Goal: Task Accomplishment & Management: Manage account settings

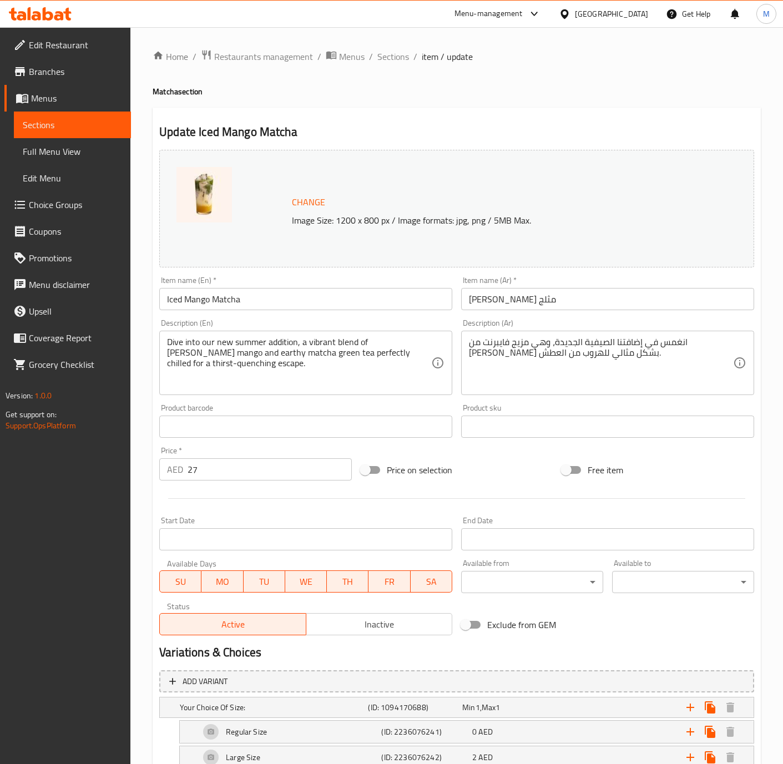
scroll to position [546, 0]
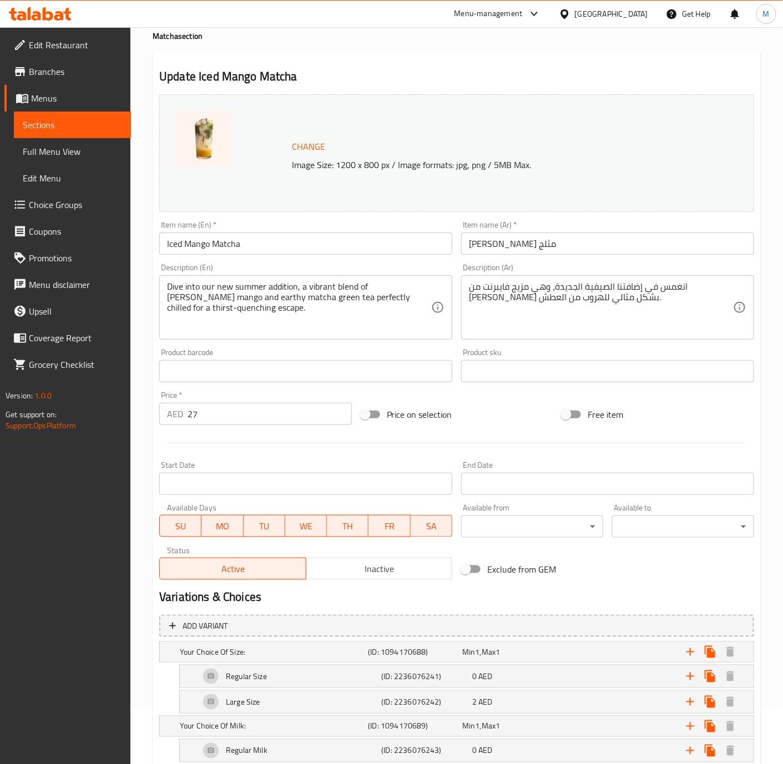
scroll to position [26, 0]
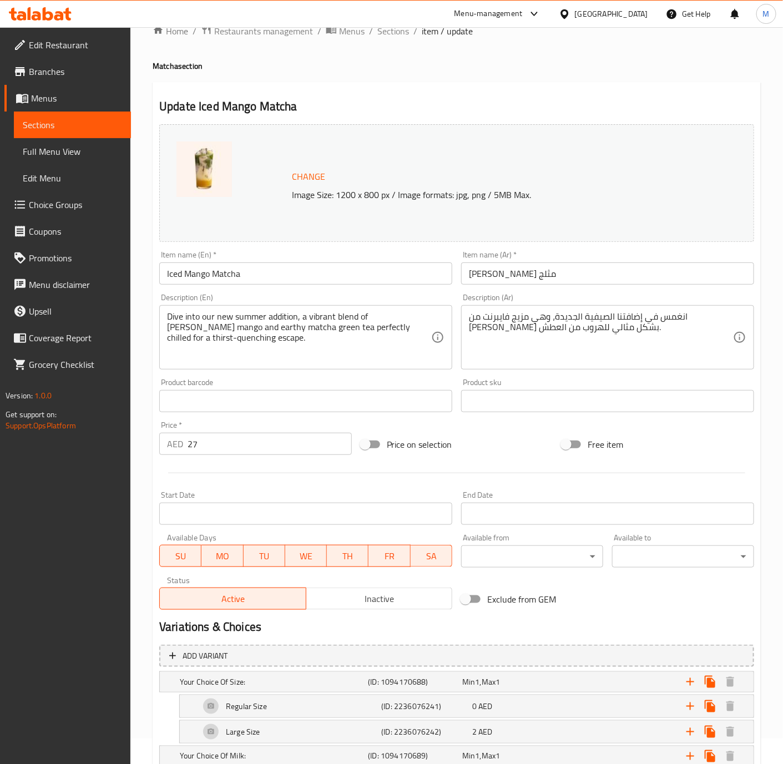
click at [388, 40] on div "Home / Restaurants management / Menus / Sections / item / update Matcha section…" at bounding box center [457, 558] width 608 height 1068
click at [388, 33] on span "Sections" at bounding box center [393, 30] width 32 height 13
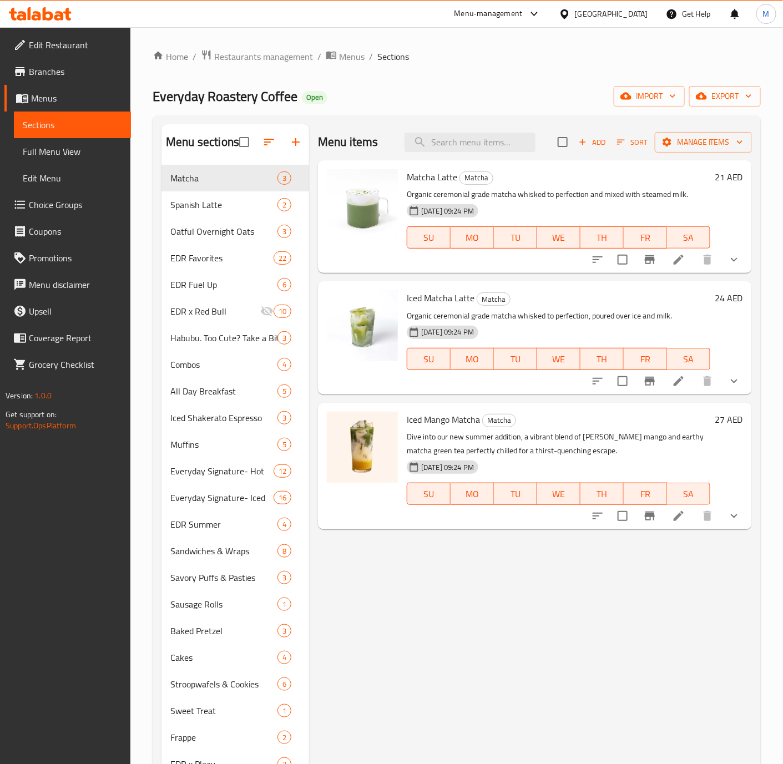
click at [428, 176] on span "Matcha Latte" at bounding box center [432, 177] width 50 height 17
copy h6 "Matcha Latte"
click at [739, 521] on icon "show more" at bounding box center [733, 515] width 13 height 13
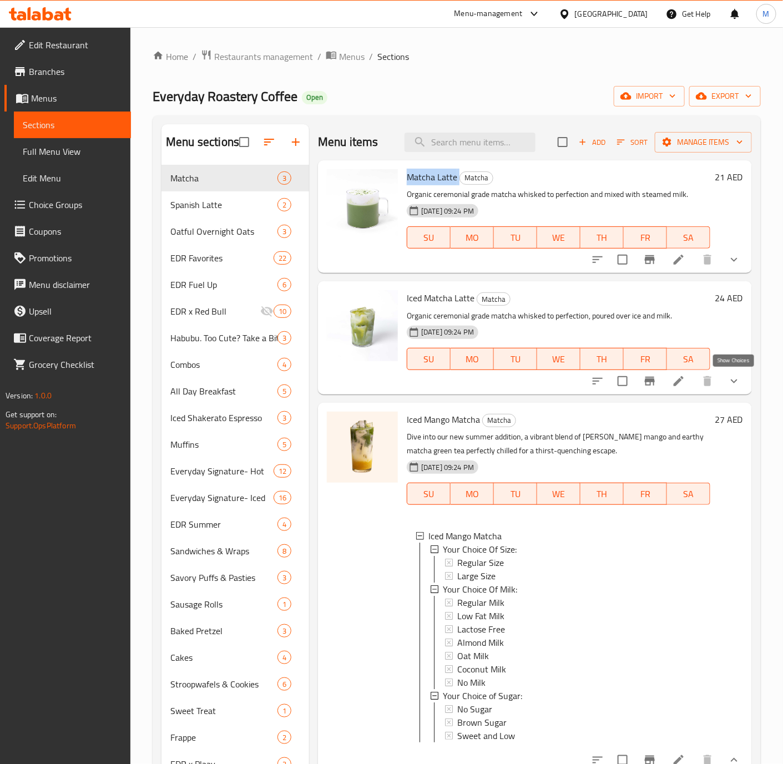
click at [727, 388] on icon "show more" at bounding box center [733, 380] width 13 height 13
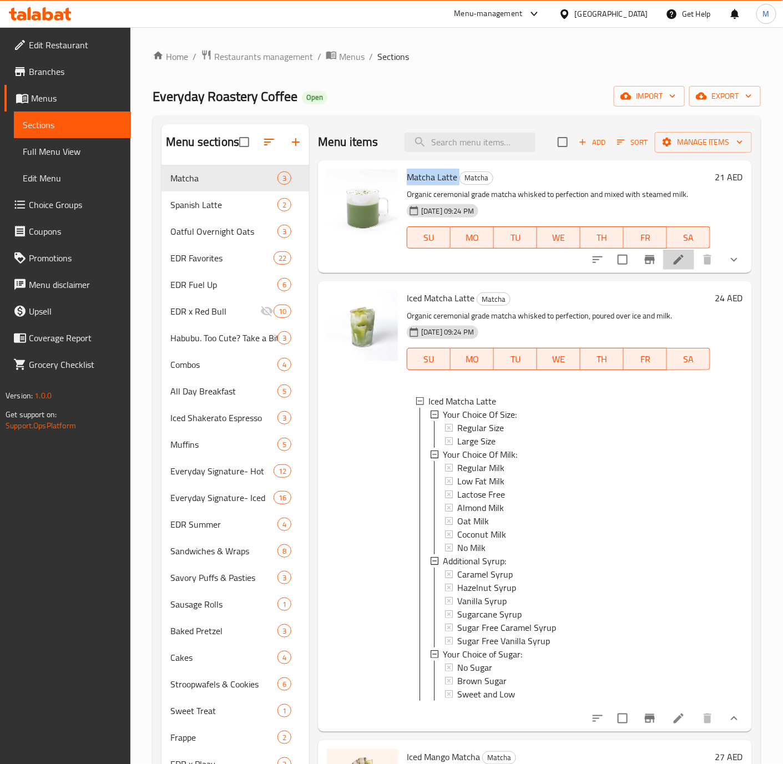
click at [673, 263] on li at bounding box center [678, 260] width 31 height 20
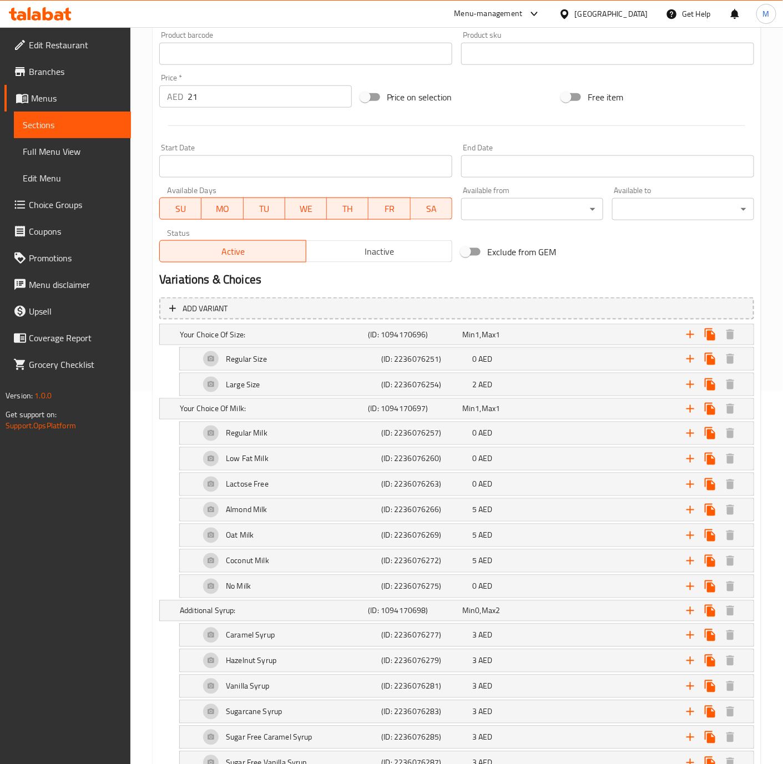
scroll to position [426, 0]
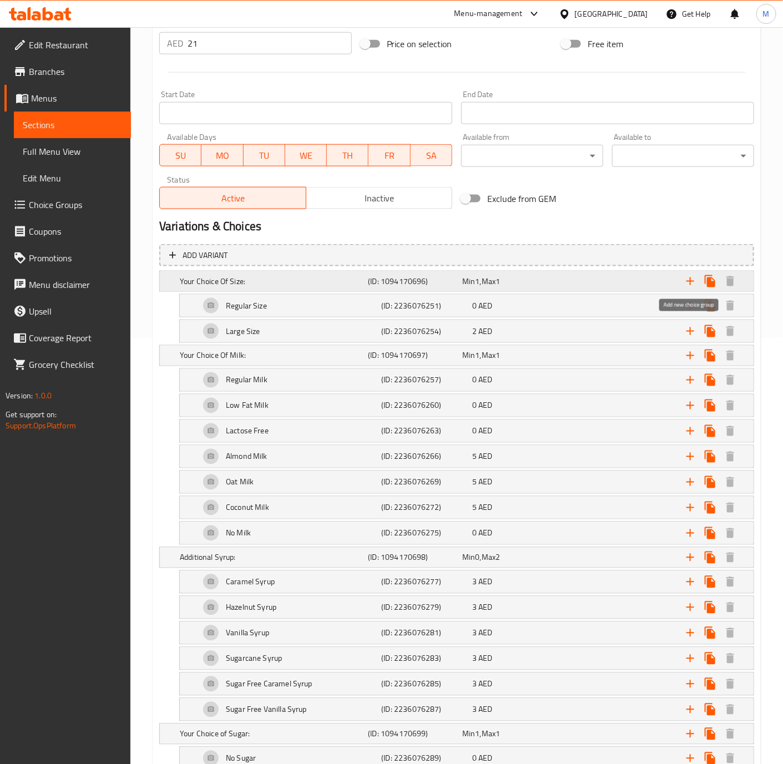
click at [690, 278] on icon "Expand" at bounding box center [690, 281] width 8 height 8
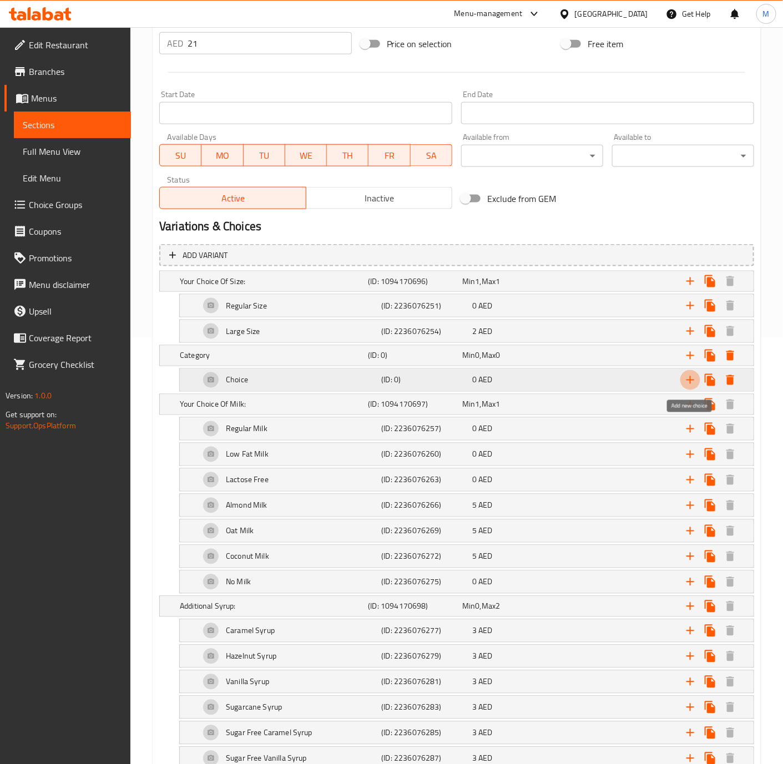
click at [691, 385] on icon "Expand" at bounding box center [689, 379] width 13 height 13
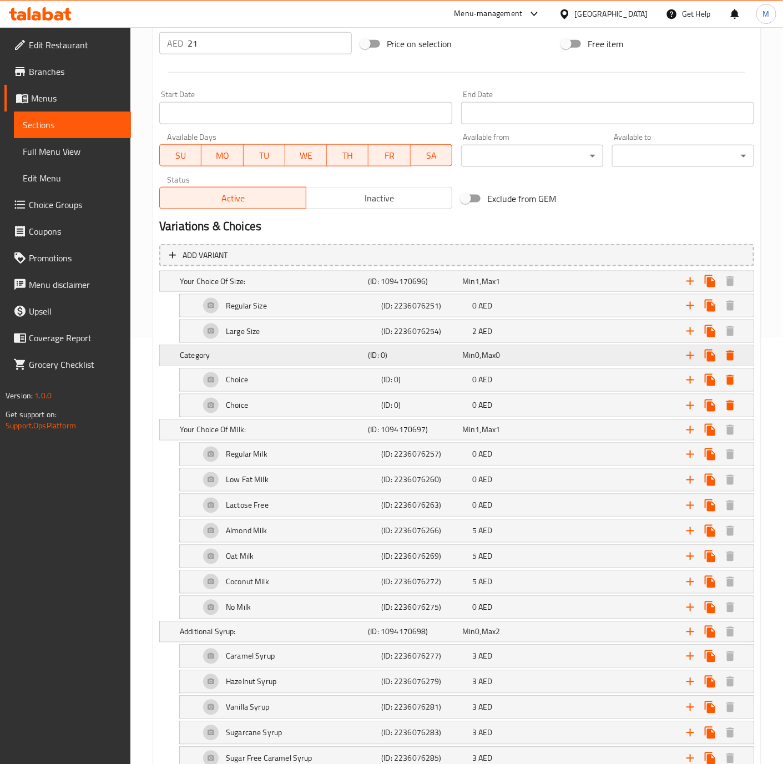
click at [277, 287] on h5 "Category" at bounding box center [272, 281] width 184 height 11
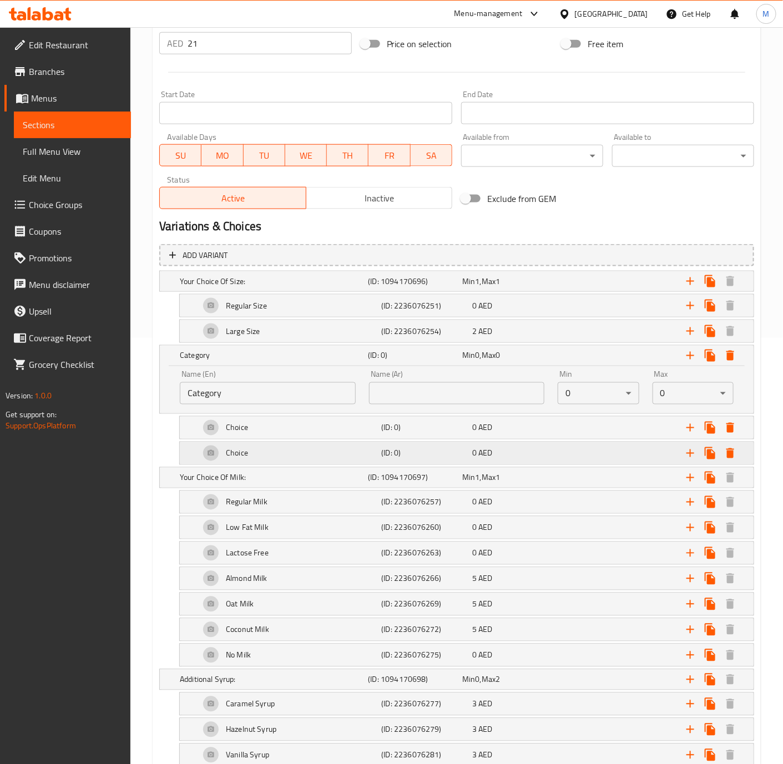
click at [261, 289] on div "Choice" at bounding box center [272, 281] width 188 height 16
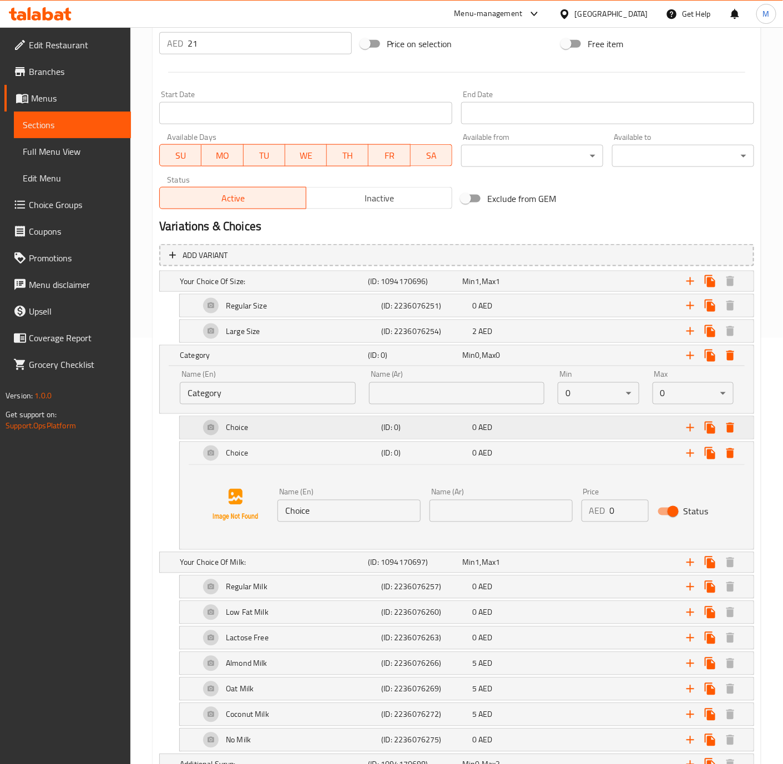
click at [262, 289] on div "Choice" at bounding box center [272, 281] width 188 height 16
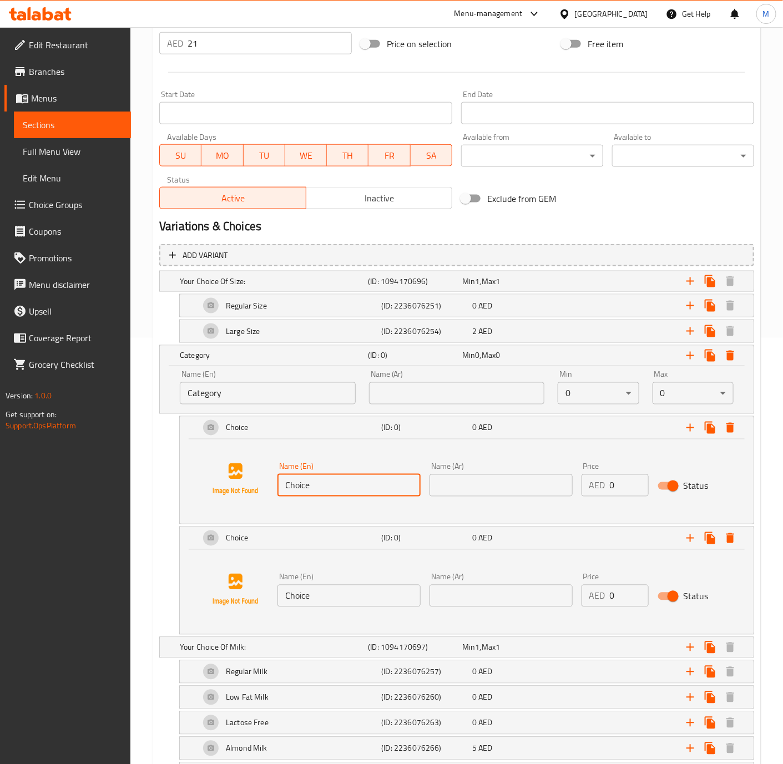
click at [325, 493] on input "Choice" at bounding box center [348, 485] width 143 height 22
paste input "eremonial Yabukita"
type input "Ceremonial Yabukita"
click at [328, 594] on input "Choice" at bounding box center [348, 596] width 143 height 22
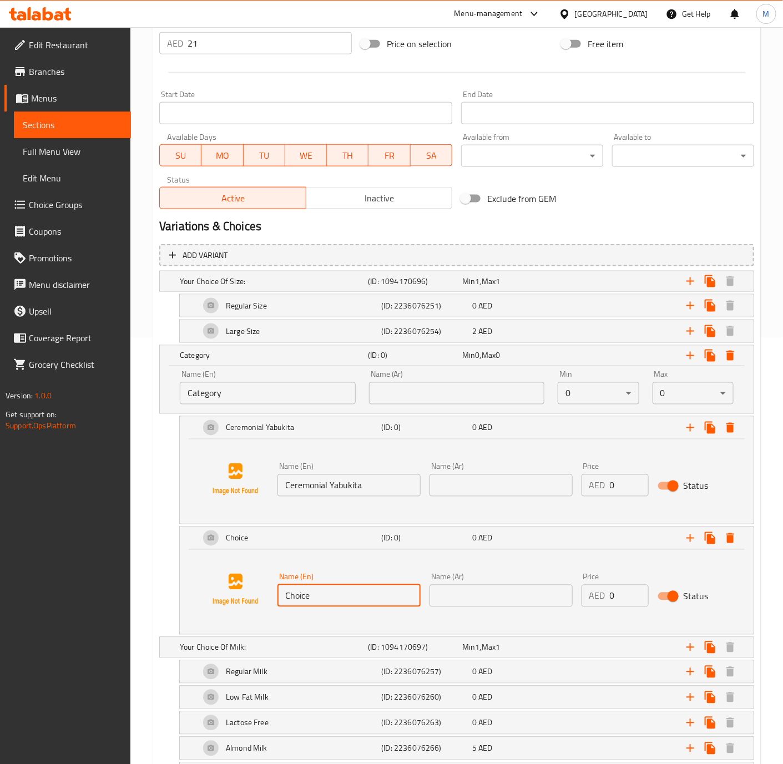
paste input "Organic Kotobuki (New)"
type input "Organic Kotobuki (New)"
click at [494, 493] on input "text" at bounding box center [500, 485] width 143 height 22
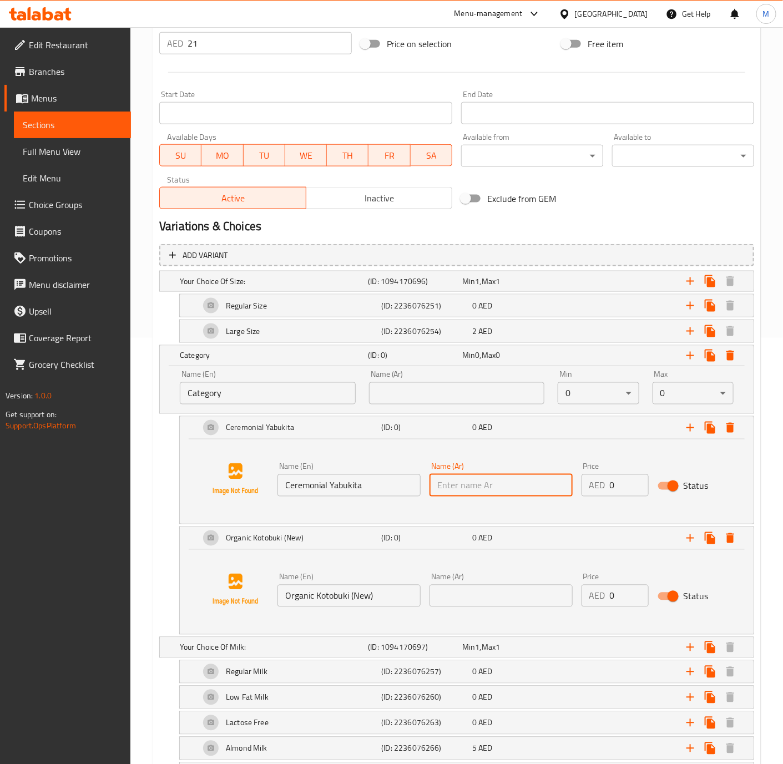
paste input "احتفالات يابوكيتا"
type input "احتفالات يابوكيتا"
click at [489, 600] on input "text" at bounding box center [500, 596] width 143 height 22
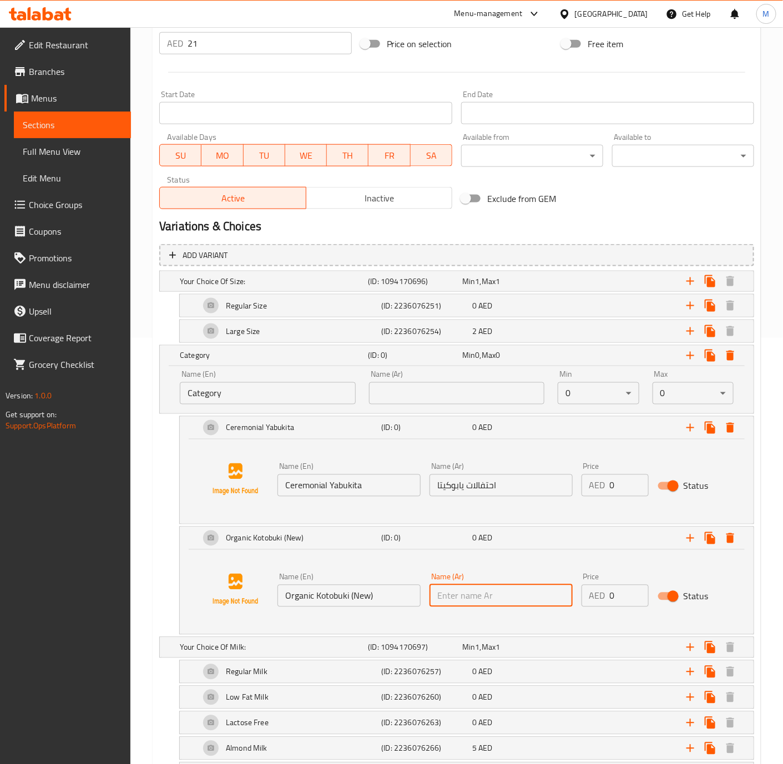
paste input "كوتوبوكي عضوي (جديد)"
type input "كوتوبوكي عضوي (جديد)"
drag, startPoint x: 620, startPoint y: 593, endPoint x: 598, endPoint y: 594, distance: 21.7
click at [598, 594] on div "AED 0 Price" at bounding box center [614, 596] width 67 height 22
type input "5"
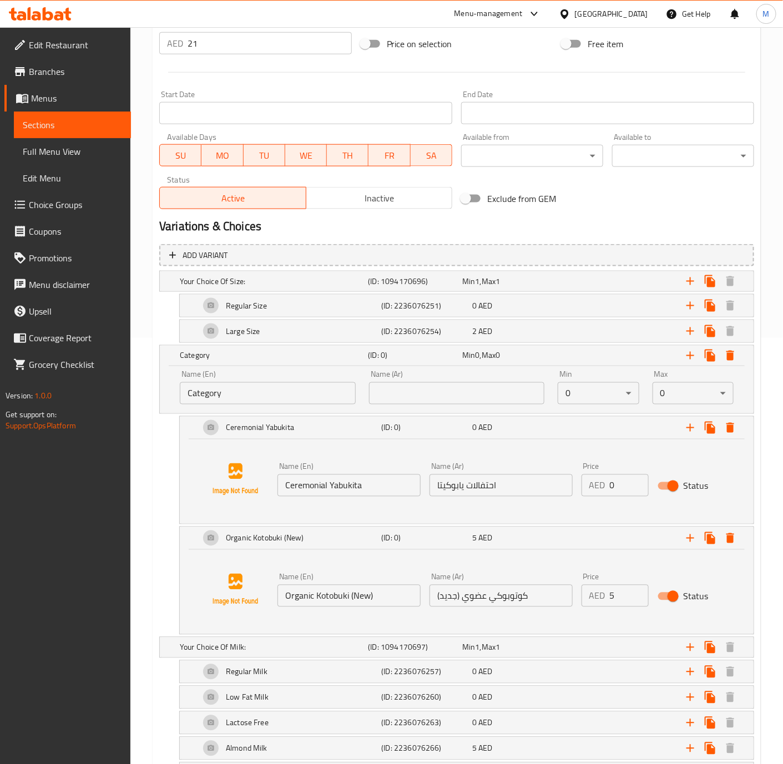
click at [240, 392] on input "Category" at bounding box center [268, 393] width 176 height 22
paste input "hoice Of Matcha"
type input "Choice Of Matcha/"
type input "إختيار الماتشا:"
click at [273, 403] on input "Choice Of Matcha/" at bounding box center [268, 393] width 176 height 22
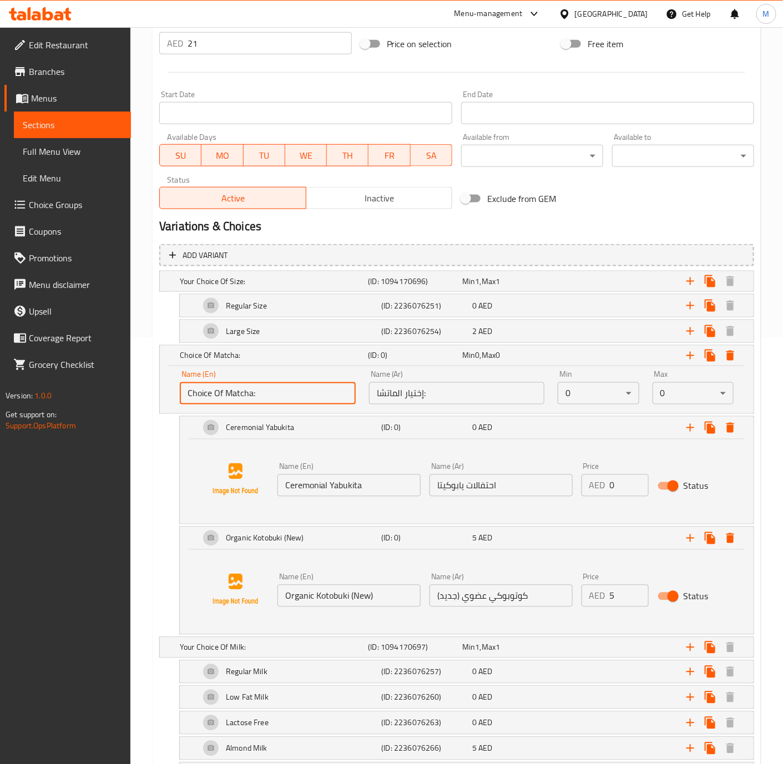
type input "Choice Of Matcha:"
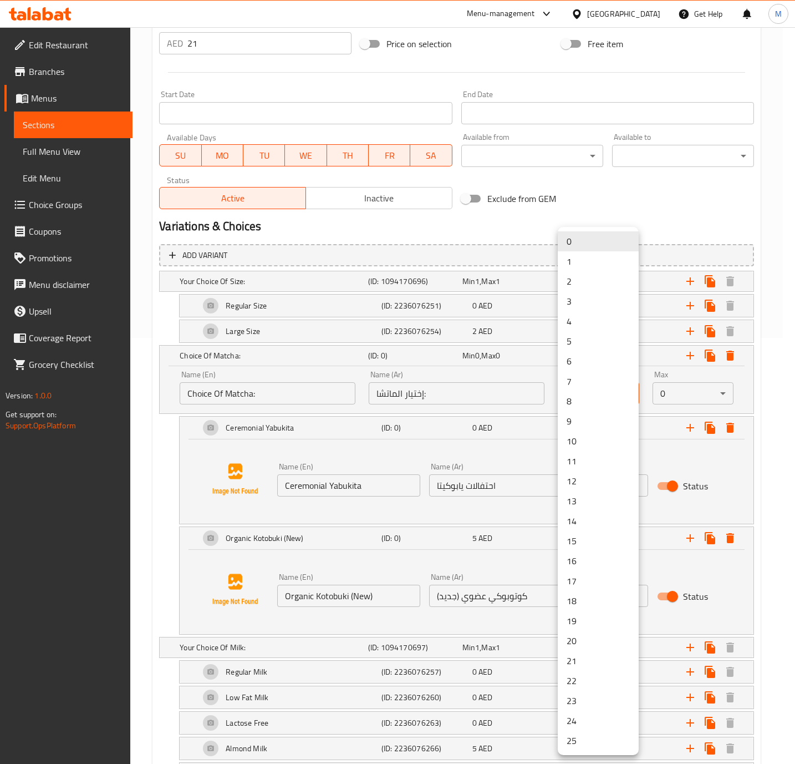
click at [599, 265] on li "1" at bounding box center [598, 261] width 81 height 20
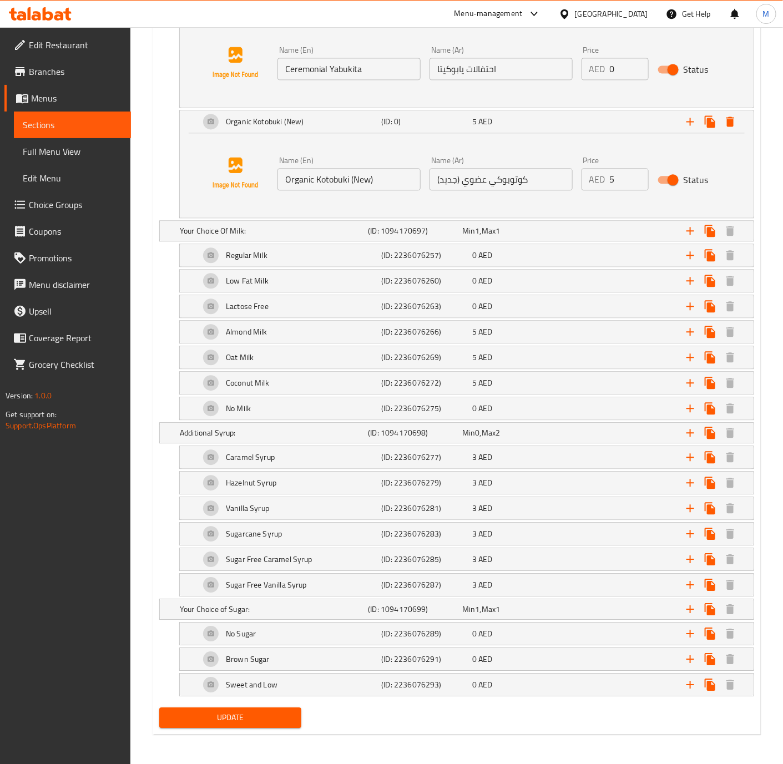
scroll to position [858, 0]
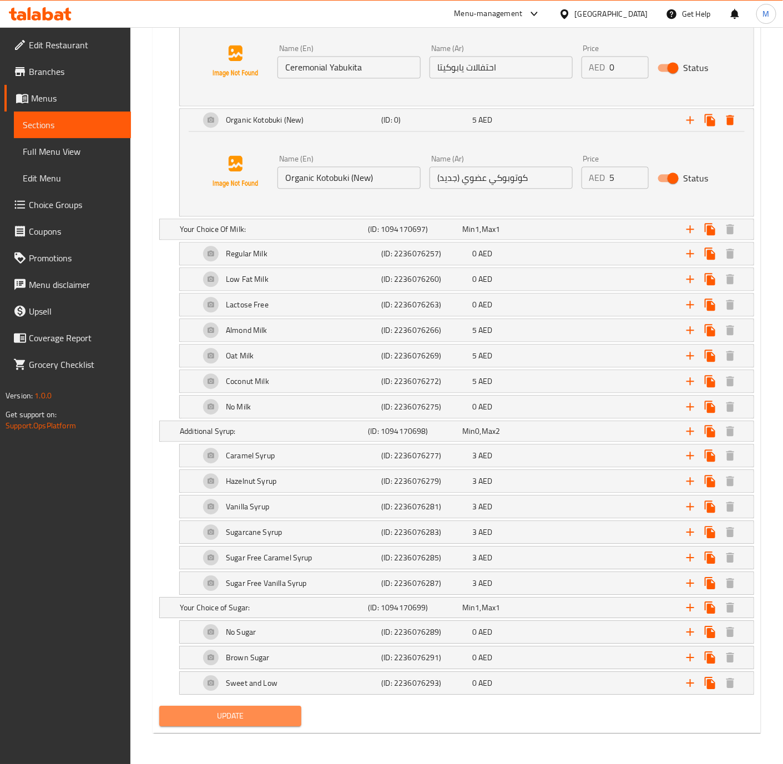
click at [240, 716] on span "Update" at bounding box center [230, 716] width 124 height 14
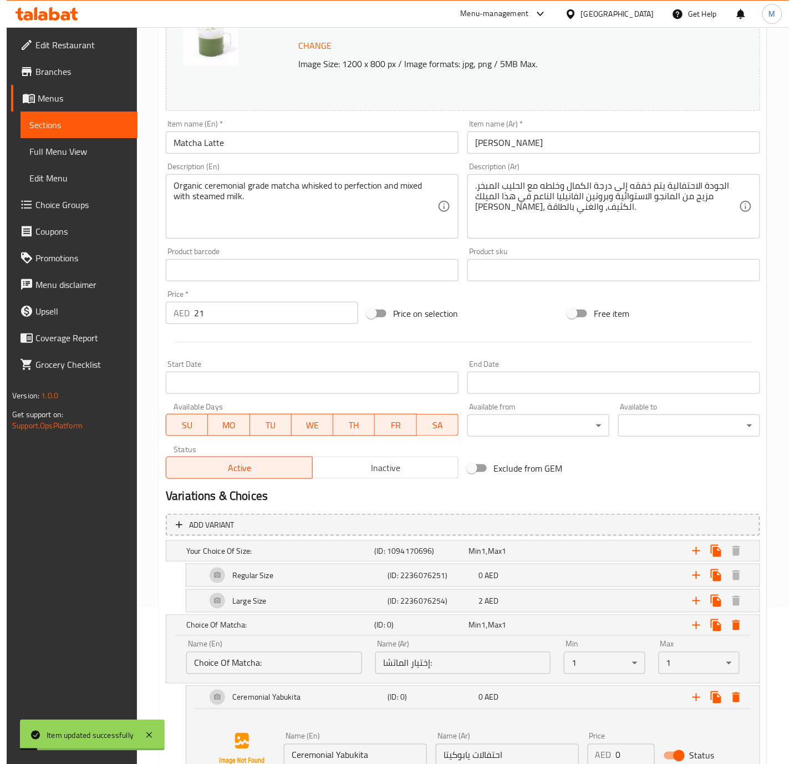
scroll to position [0, 0]
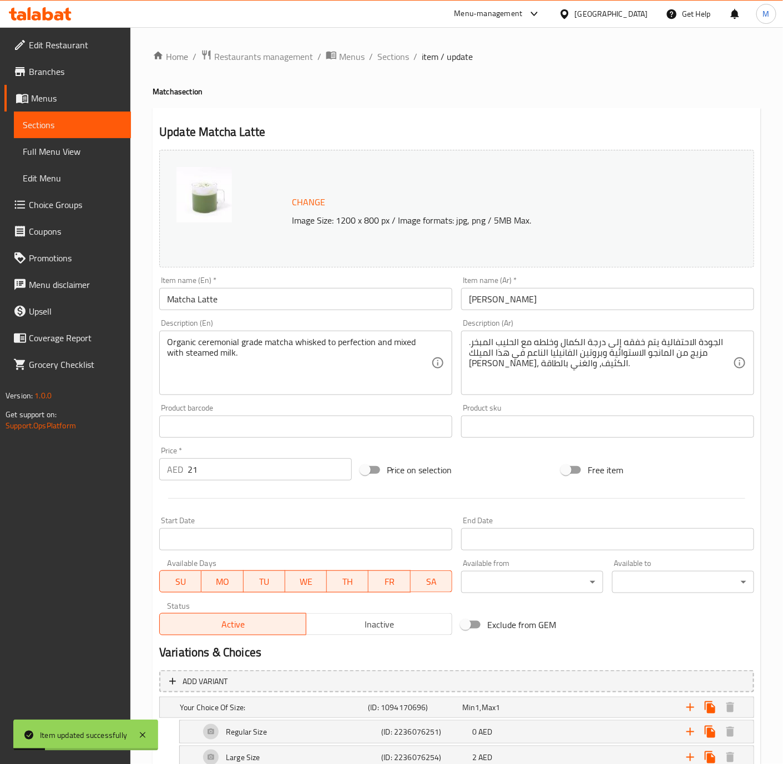
click at [413, 52] on li "/" at bounding box center [415, 56] width 4 height 13
click at [393, 52] on span "Sections" at bounding box center [393, 56] width 32 height 13
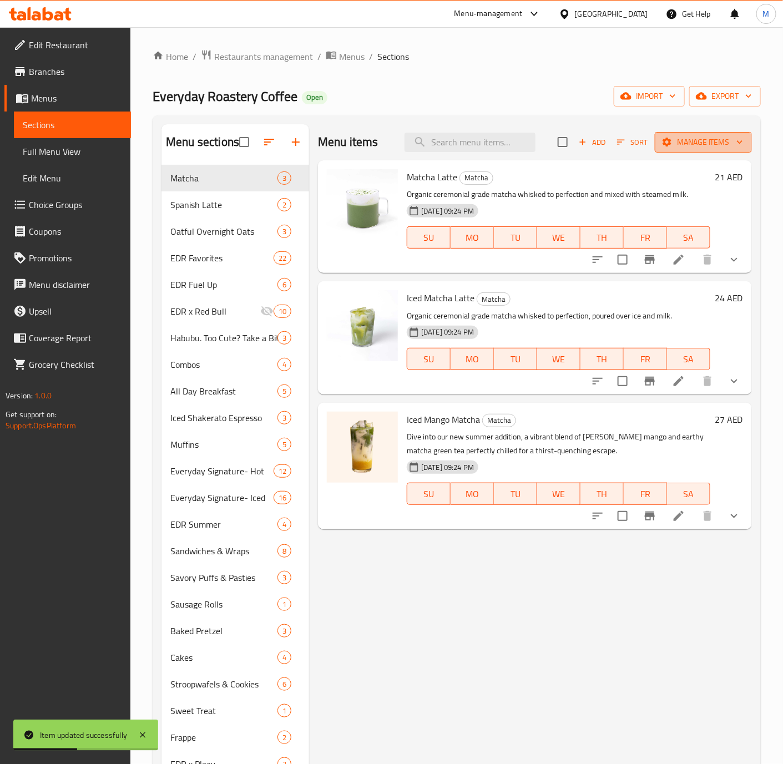
click at [689, 146] on span "Manage items" at bounding box center [702, 142] width 79 height 14
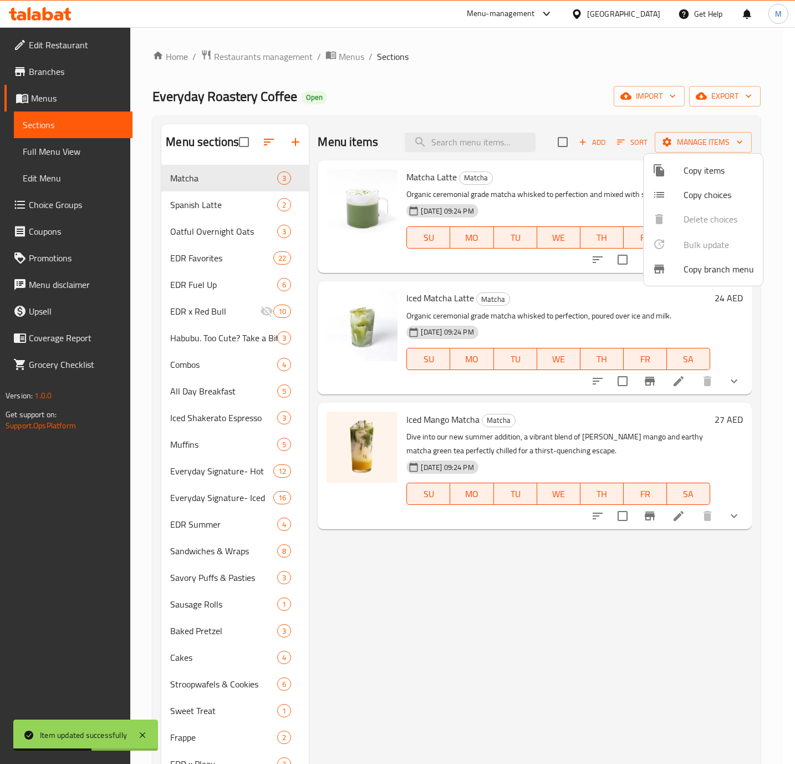
click at [714, 196] on span "Copy choices" at bounding box center [719, 194] width 70 height 13
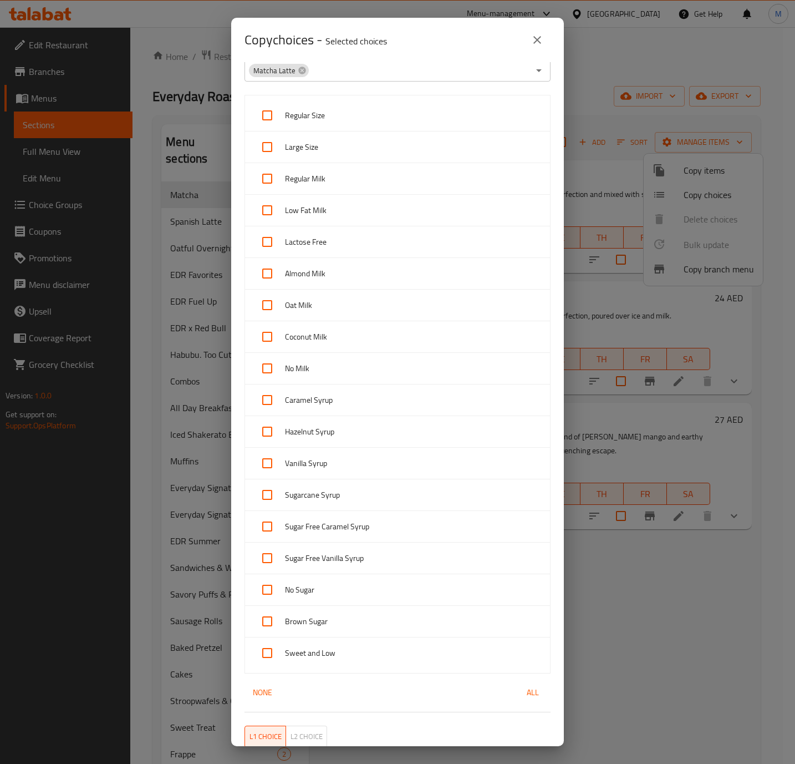
scroll to position [22, 0]
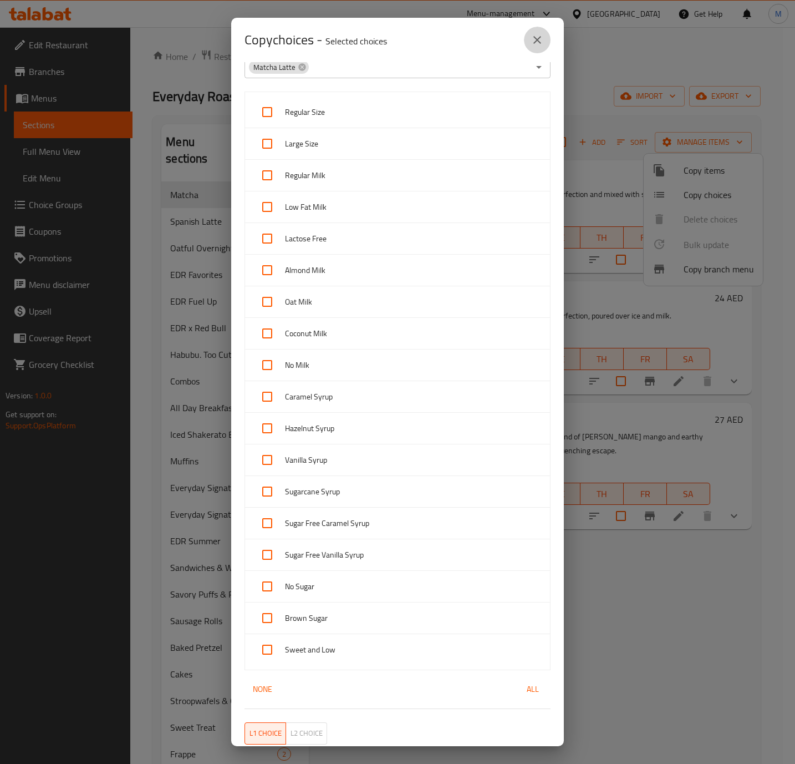
click at [539, 34] on icon "close" at bounding box center [537, 39] width 13 height 13
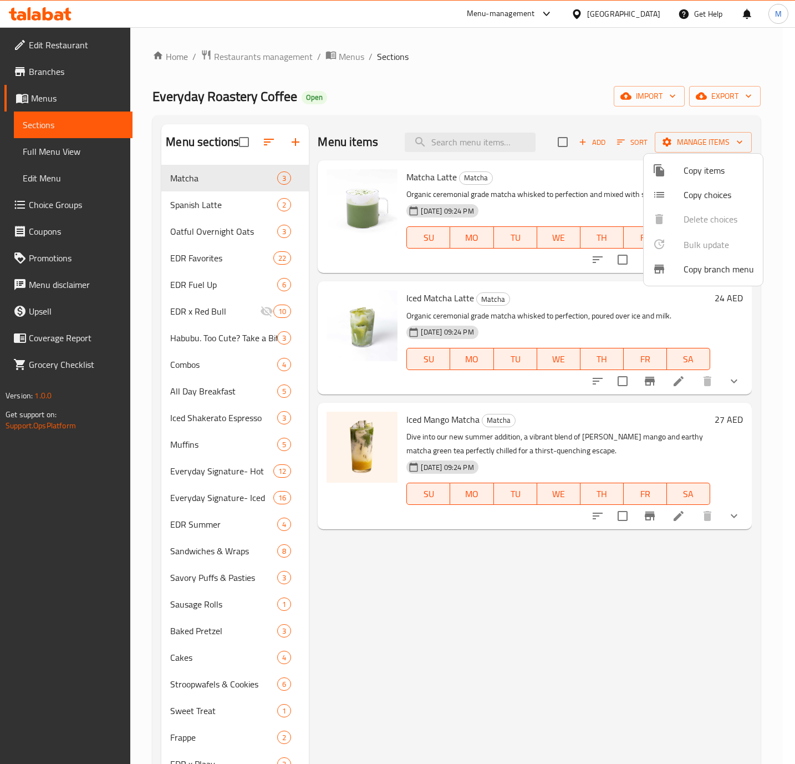
click at [553, 573] on div at bounding box center [397, 382] width 795 height 764
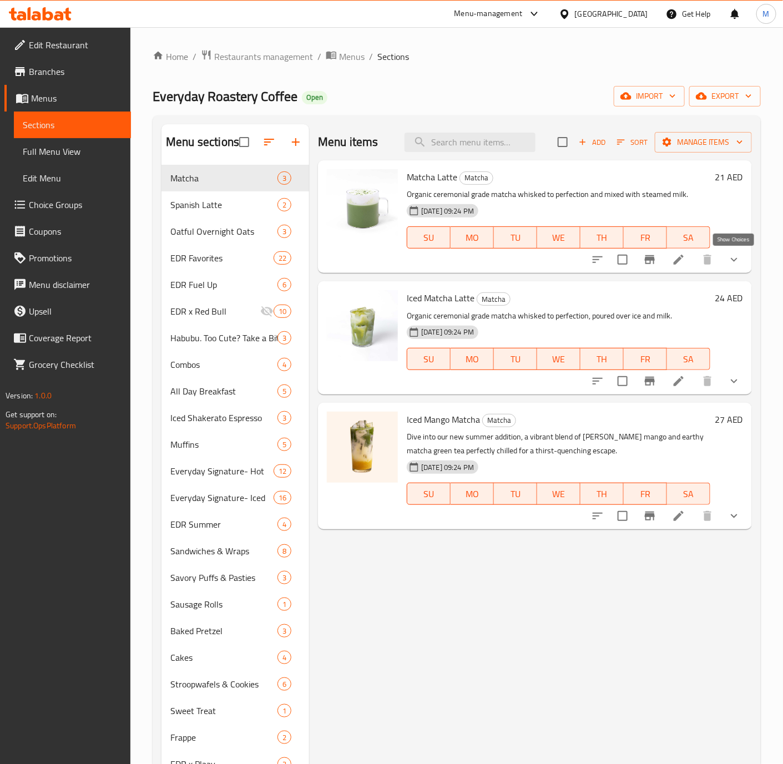
click at [732, 261] on icon "show more" at bounding box center [733, 259] width 13 height 13
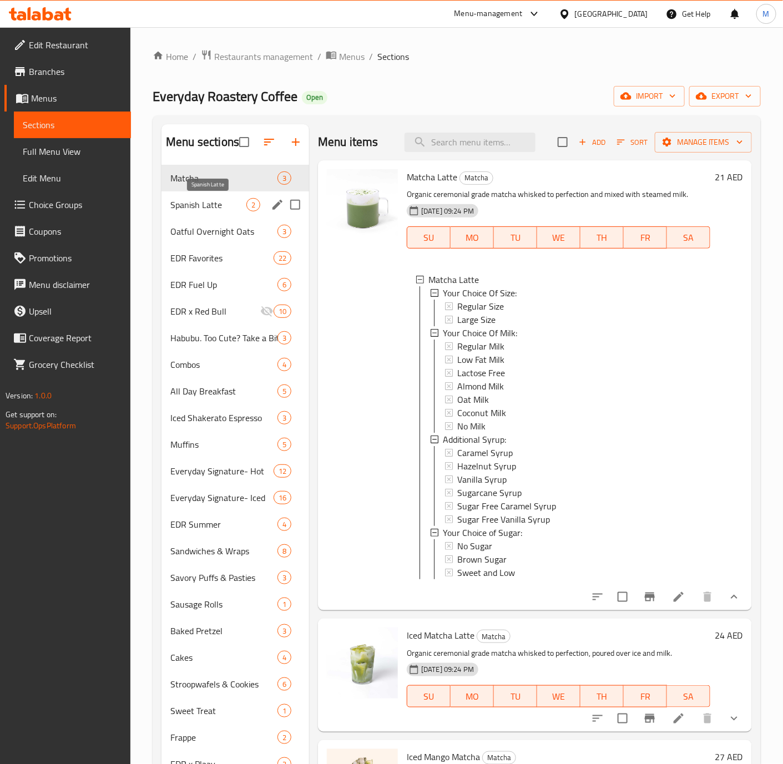
click at [197, 210] on span "Spanish Latte" at bounding box center [208, 204] width 76 height 13
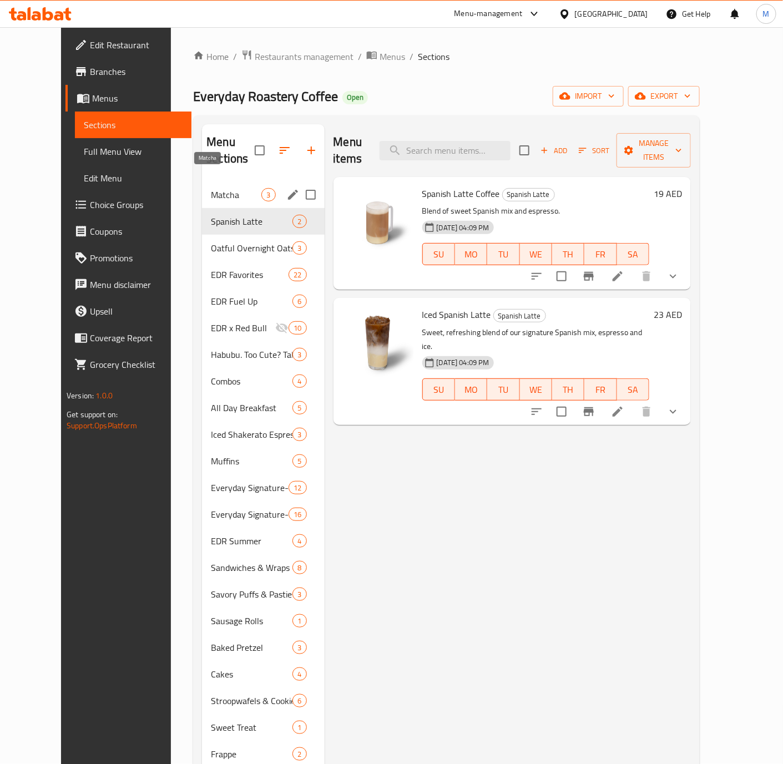
click at [211, 188] on span "Matcha" at bounding box center [236, 194] width 50 height 13
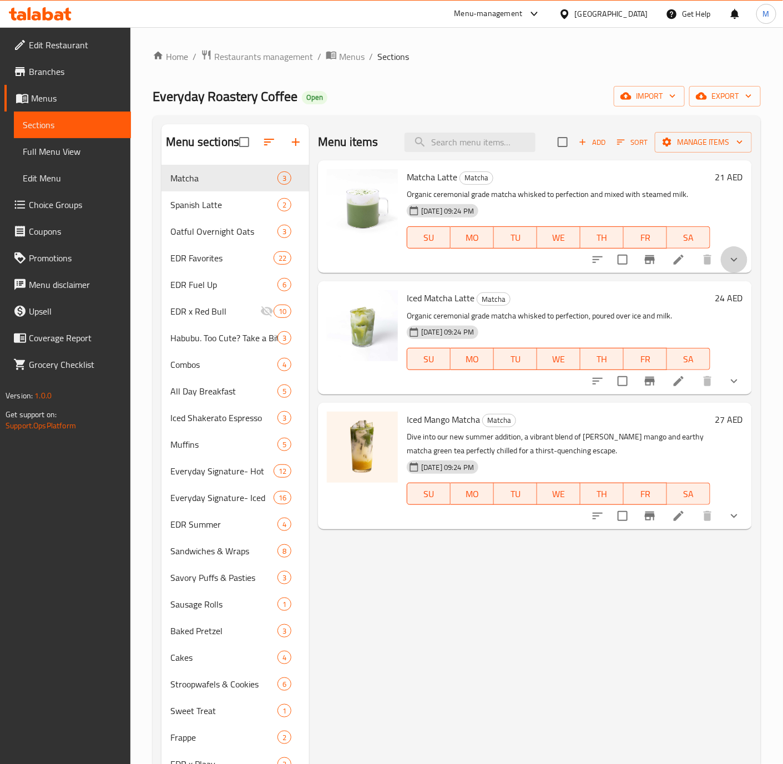
click at [744, 262] on button "show more" at bounding box center [734, 259] width 27 height 27
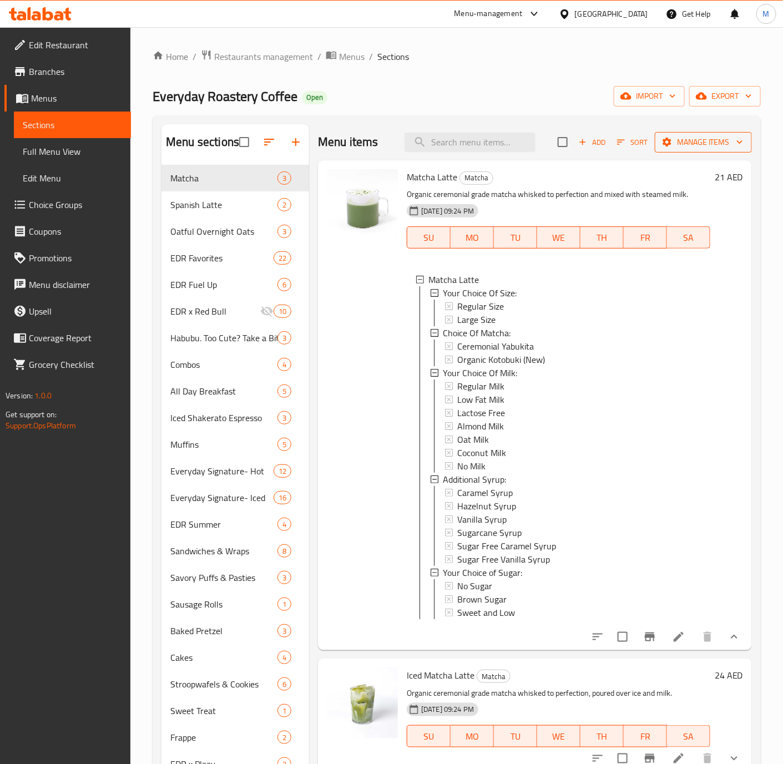
click at [696, 141] on span "Manage items" at bounding box center [702, 142] width 79 height 14
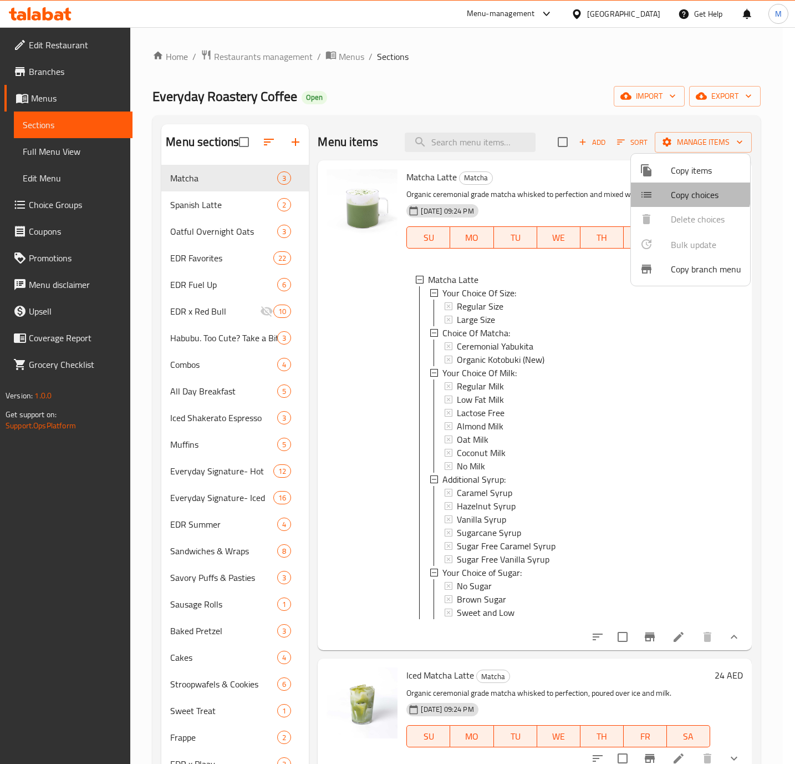
click at [682, 191] on span "Copy choices" at bounding box center [706, 194] width 70 height 13
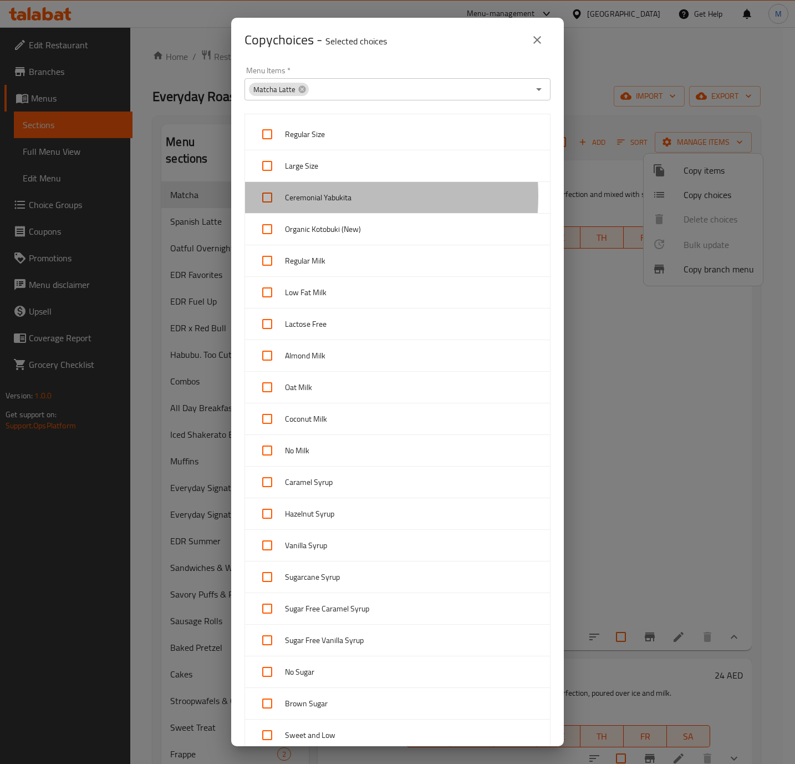
click at [307, 196] on span "Ceremonial Yabukita" at bounding box center [413, 198] width 256 height 14
checkbox input "true"
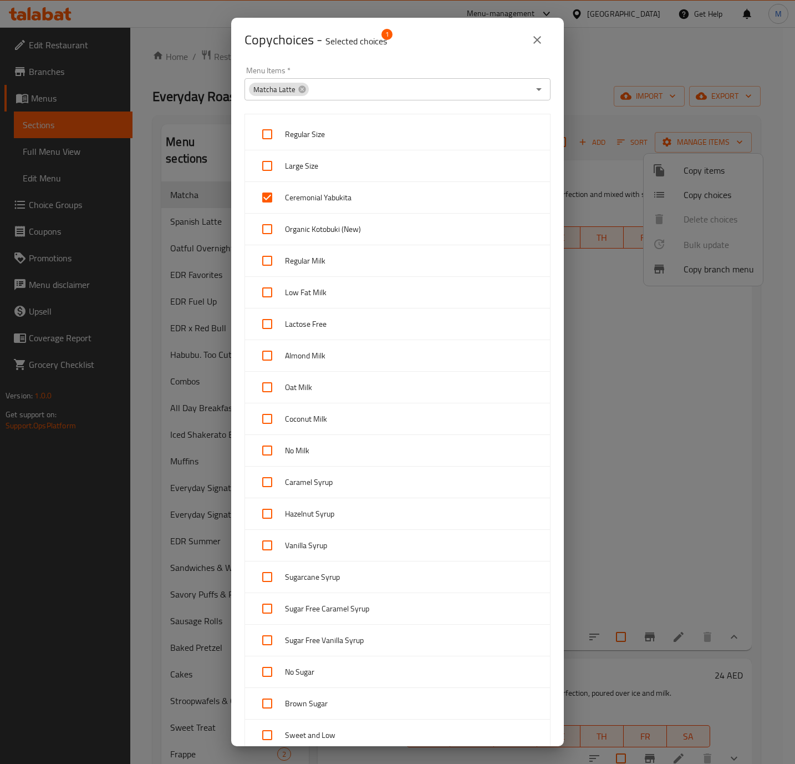
click at [287, 226] on span "Organic Kotobuki (New)" at bounding box center [413, 229] width 256 height 14
checkbox input "true"
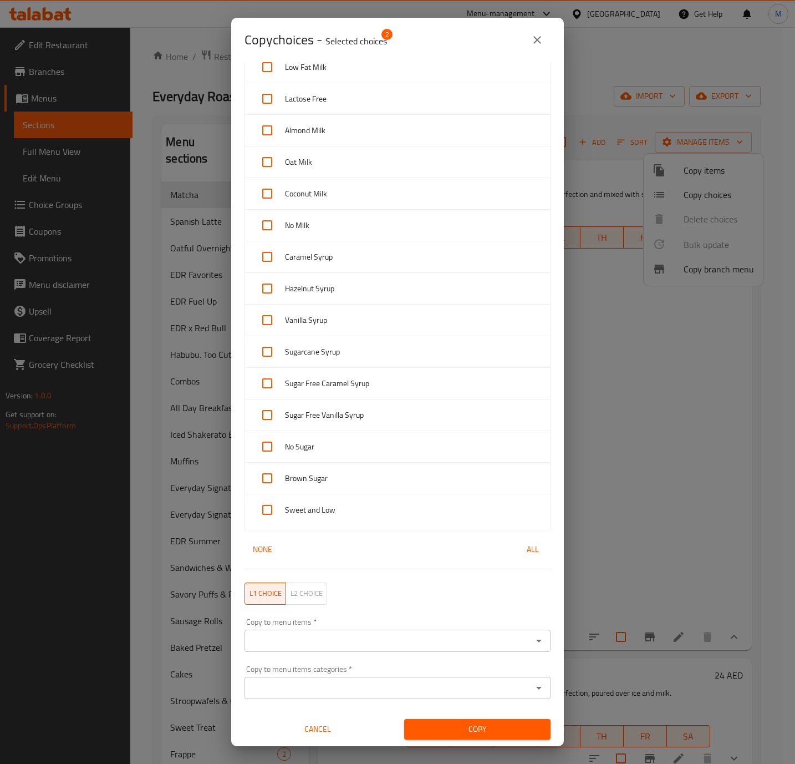
click at [410, 642] on input "Copy to menu items   *" at bounding box center [388, 641] width 281 height 16
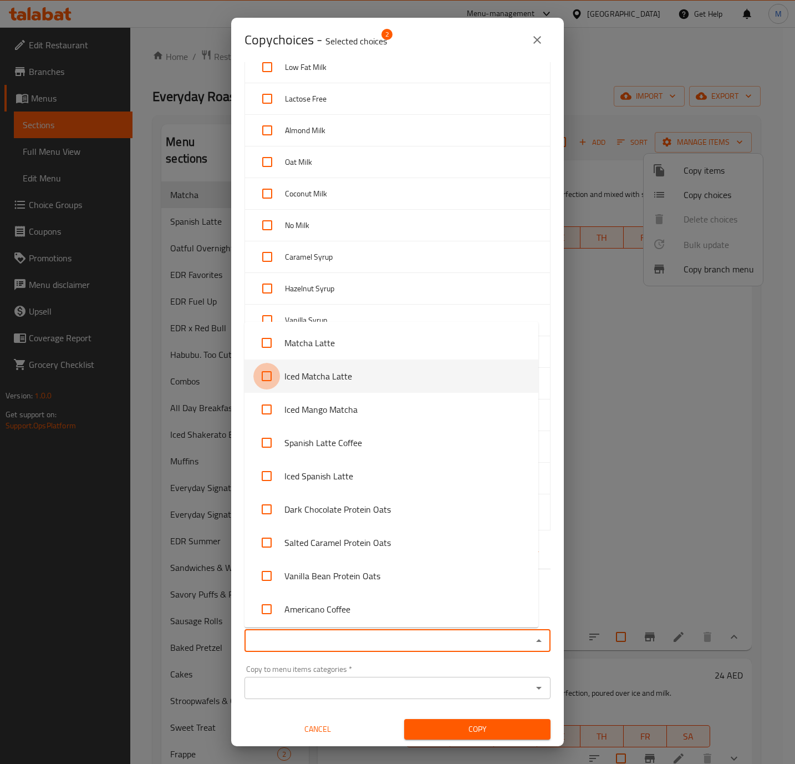
click at [270, 377] on input "checkbox" at bounding box center [267, 376] width 27 height 27
checkbox input "true"
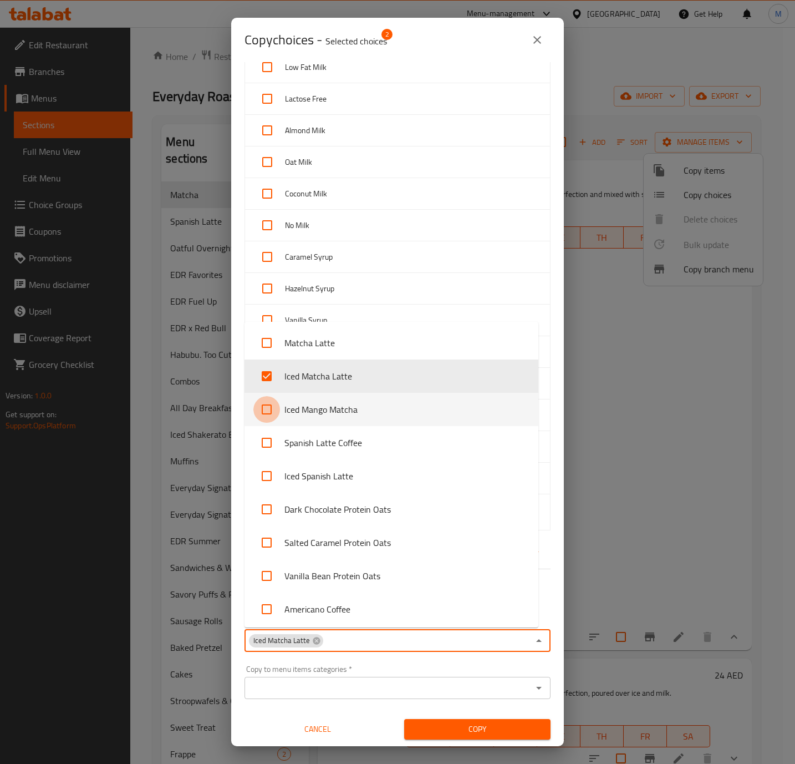
click at [265, 405] on input "checkbox" at bounding box center [267, 409] width 27 height 27
checkbox input "true"
click at [463, 731] on span "Copy" at bounding box center [477, 729] width 129 height 14
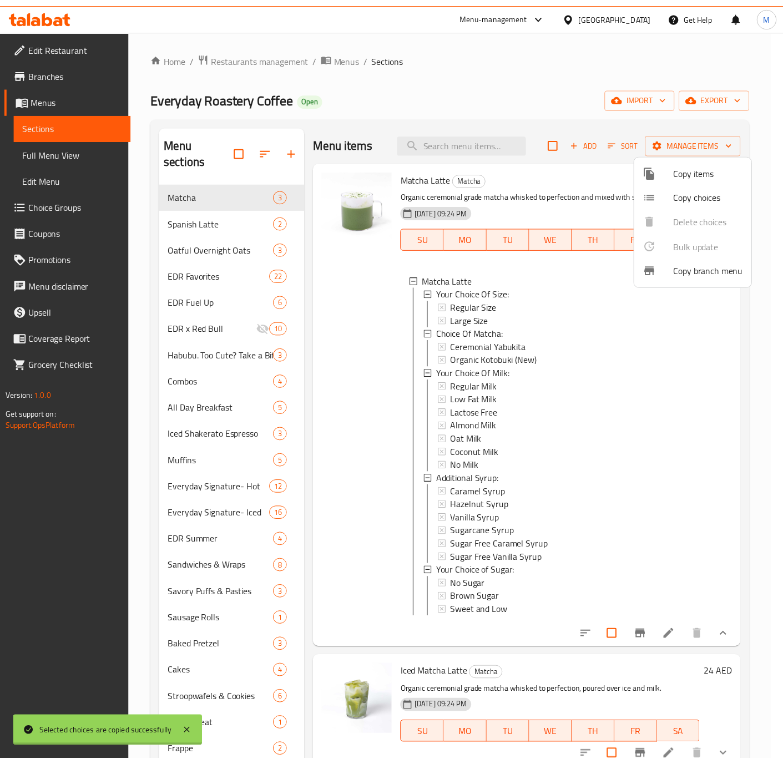
scroll to position [2, 0]
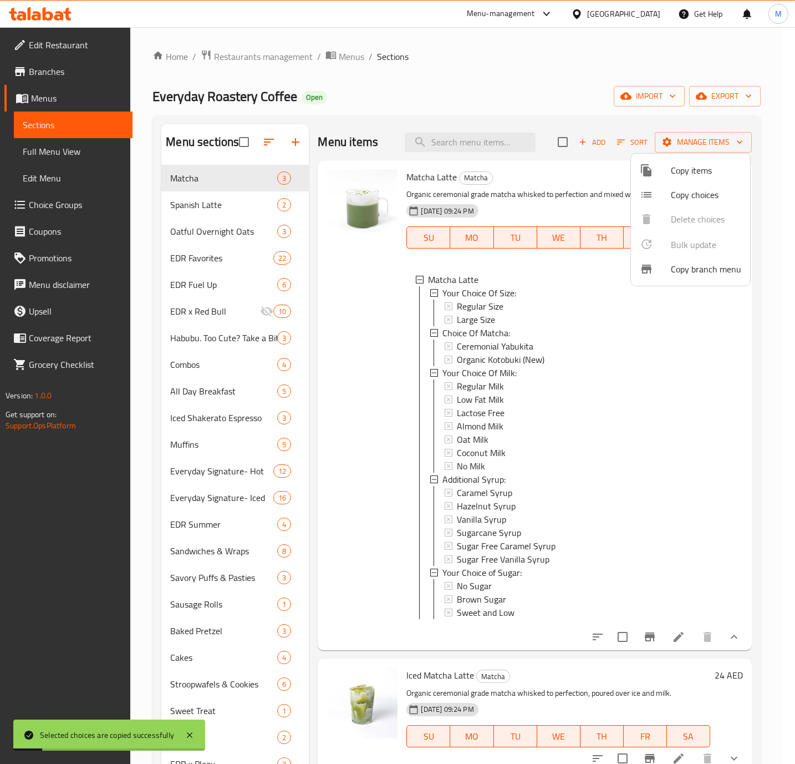
click at [746, 448] on div at bounding box center [397, 382] width 795 height 764
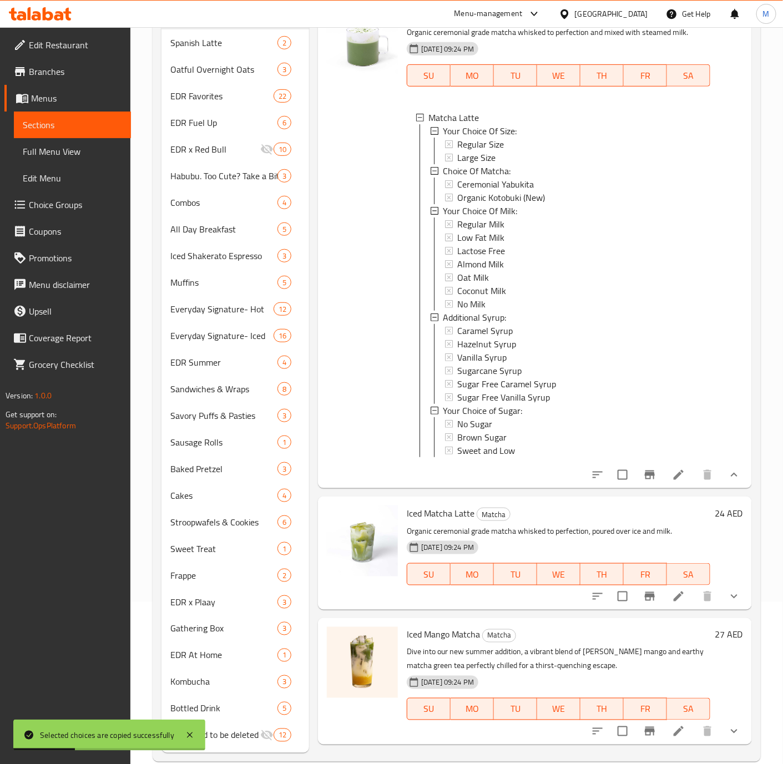
scroll to position [181, 0]
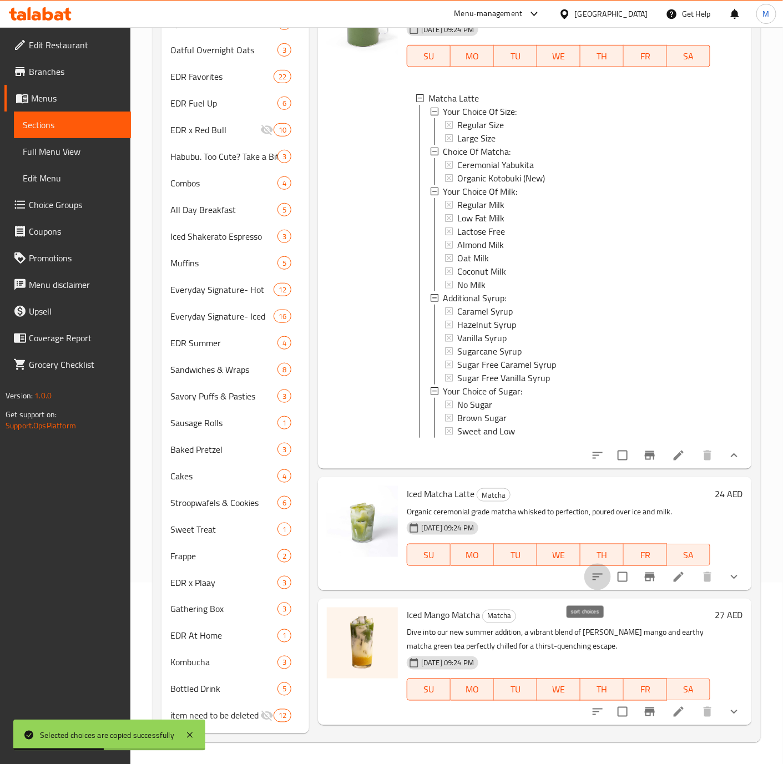
click at [591, 582] on icon "sort-choices" at bounding box center [597, 576] width 13 height 13
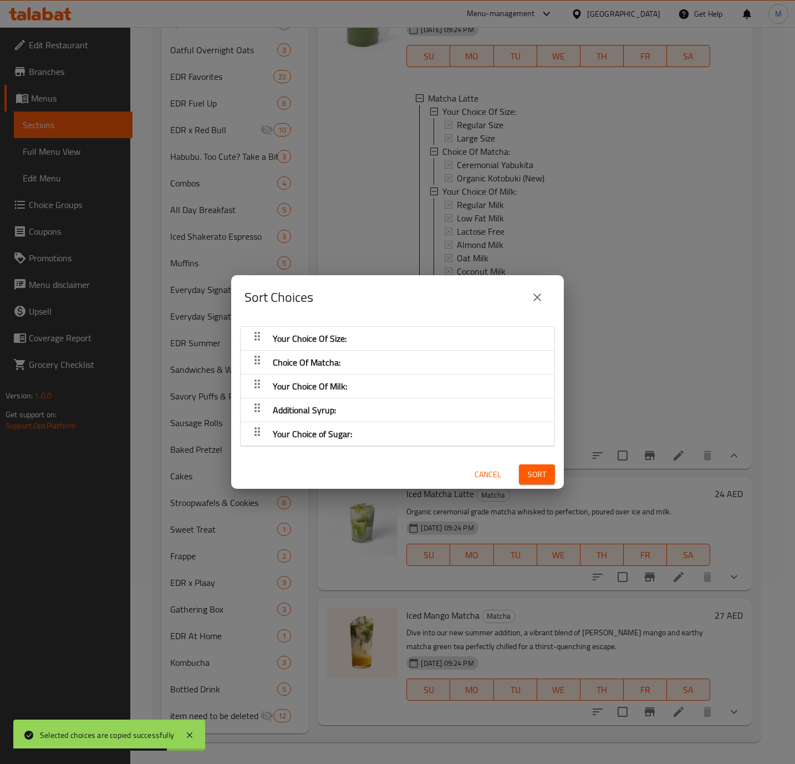
click at [475, 473] on span "Cancel" at bounding box center [488, 475] width 27 height 14
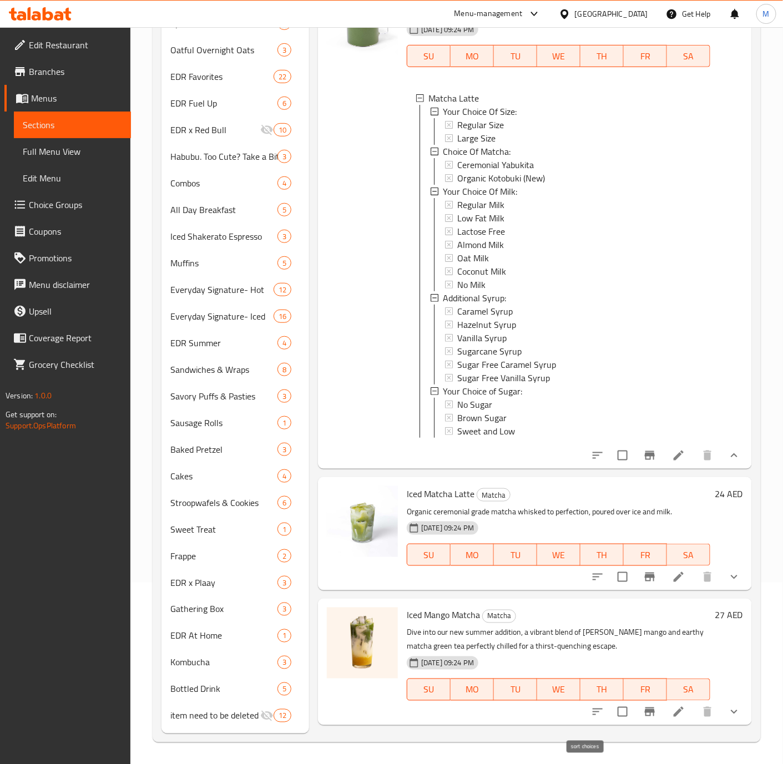
click at [591, 718] on icon "sort-choices" at bounding box center [597, 711] width 13 height 13
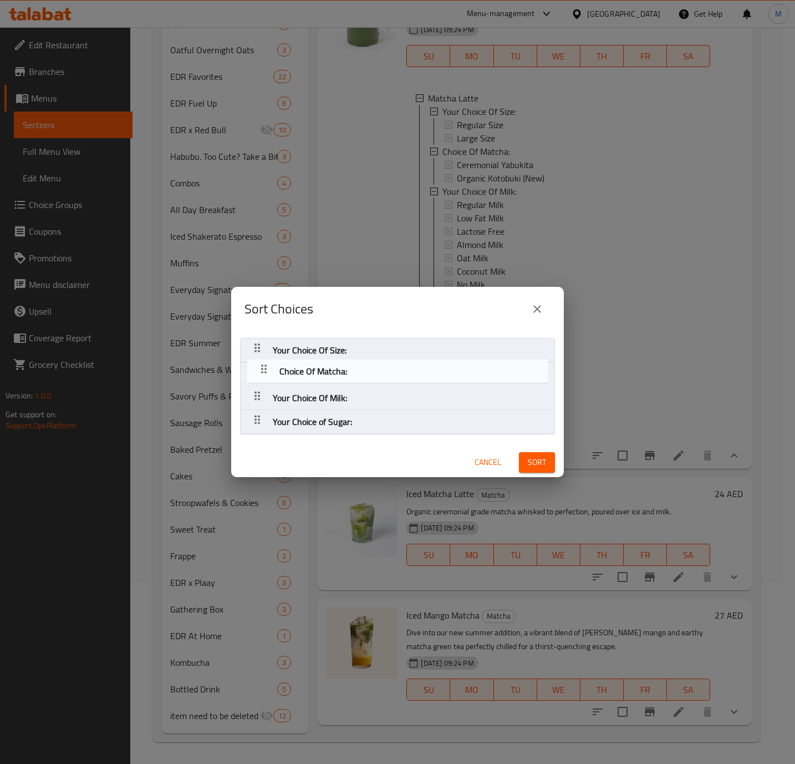
drag, startPoint x: 255, startPoint y: 393, endPoint x: 265, endPoint y: 365, distance: 29.3
click at [265, 365] on nav "Your Choice Of Size: Your Choice Of Milk: Choice Of Matcha: Your Choice of Suga…" at bounding box center [397, 386] width 315 height 97
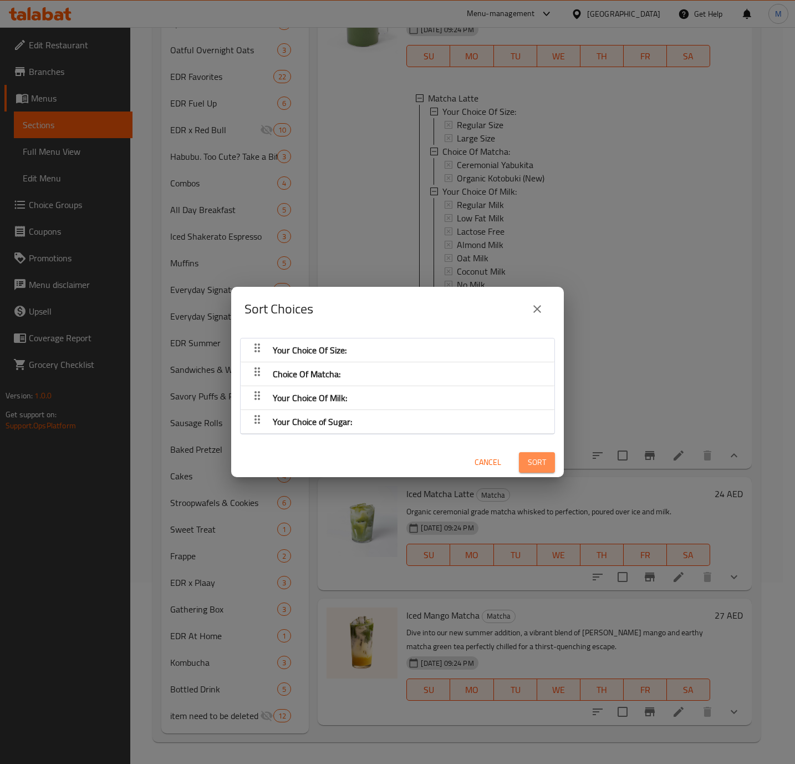
click at [528, 467] on span "Sort" at bounding box center [537, 462] width 18 height 14
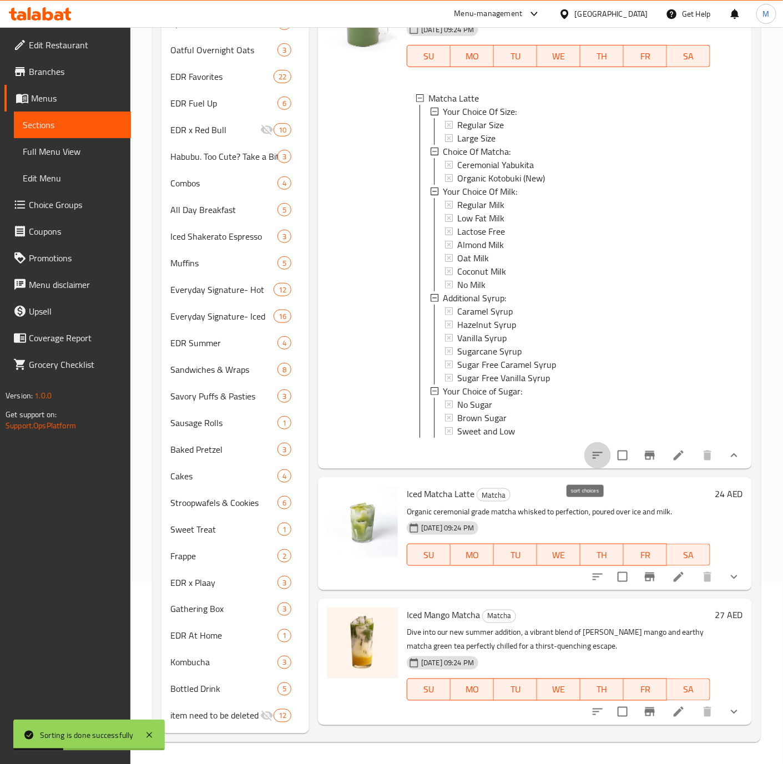
click at [592, 459] on icon "sort-choices" at bounding box center [597, 455] width 10 height 7
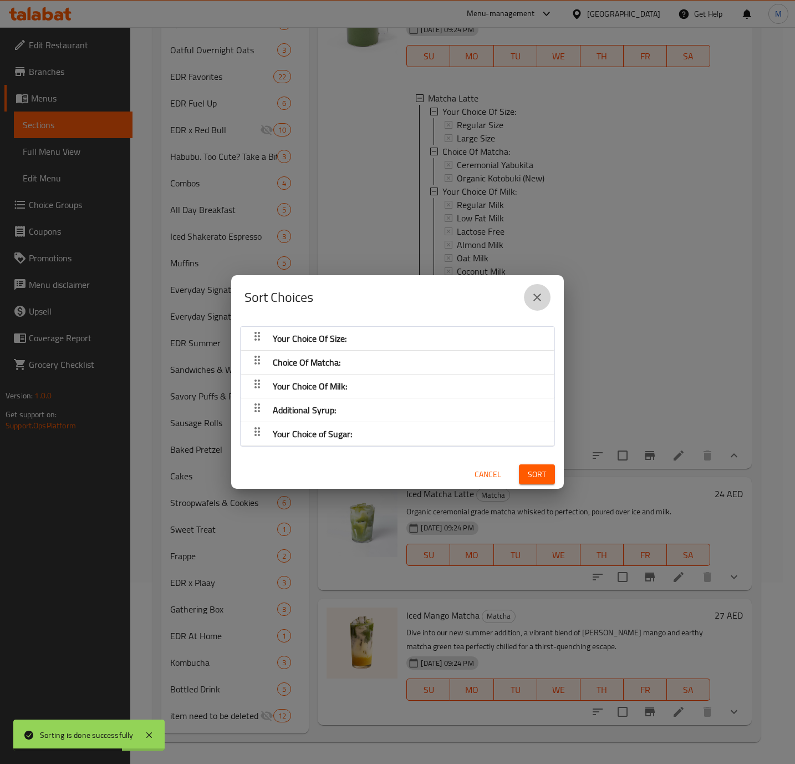
click at [536, 291] on icon "close" at bounding box center [537, 297] width 13 height 13
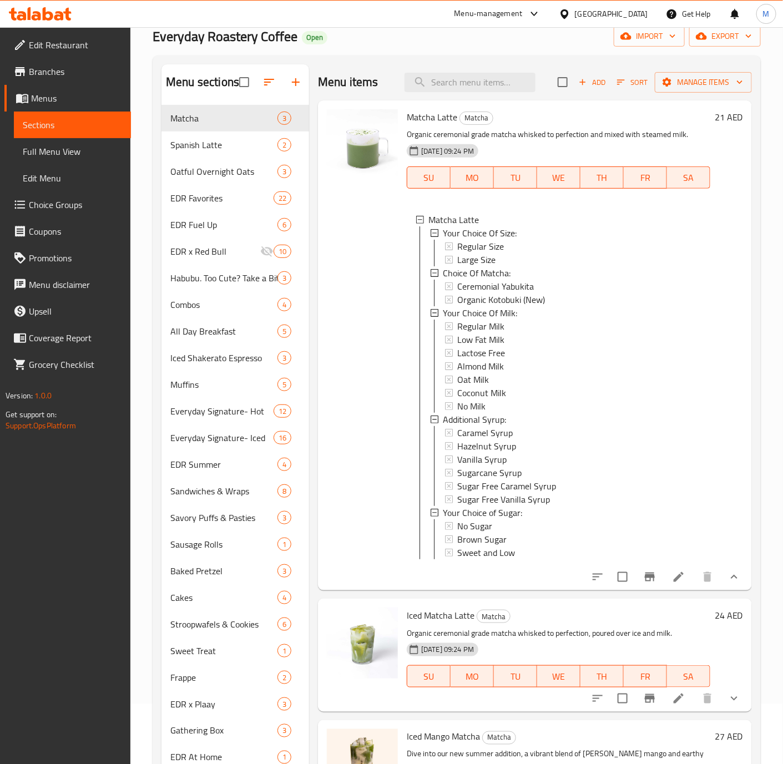
scroll to position [37, 0]
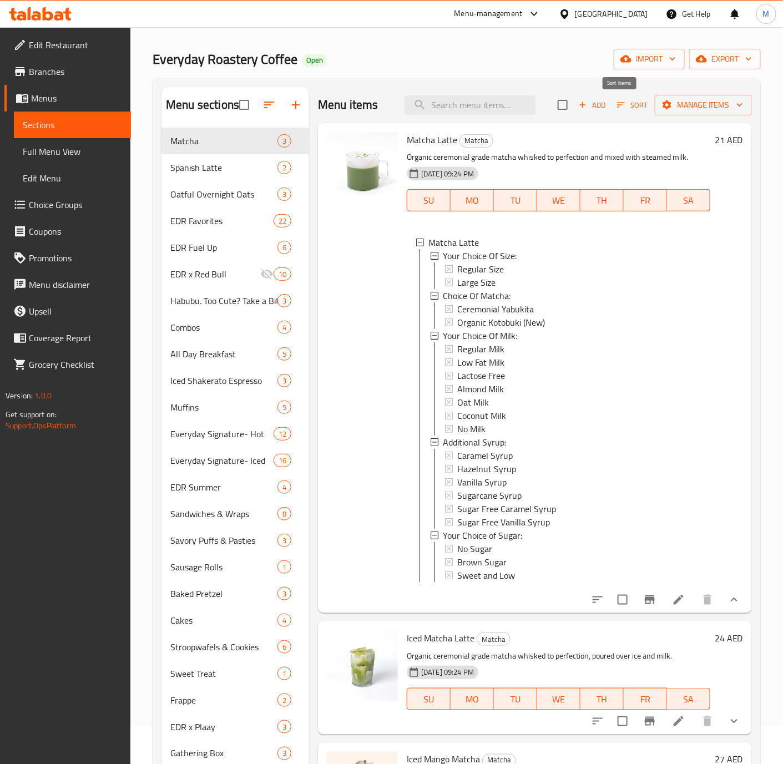
click at [617, 107] on span "Sort" at bounding box center [632, 105] width 31 height 13
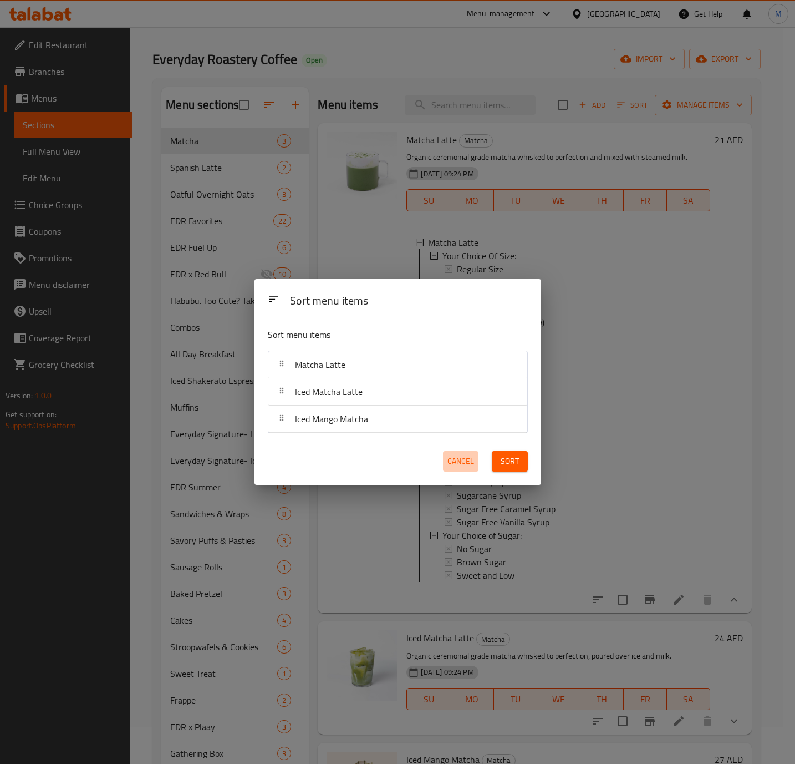
click at [463, 471] on button "Cancel" at bounding box center [461, 461] width 36 height 21
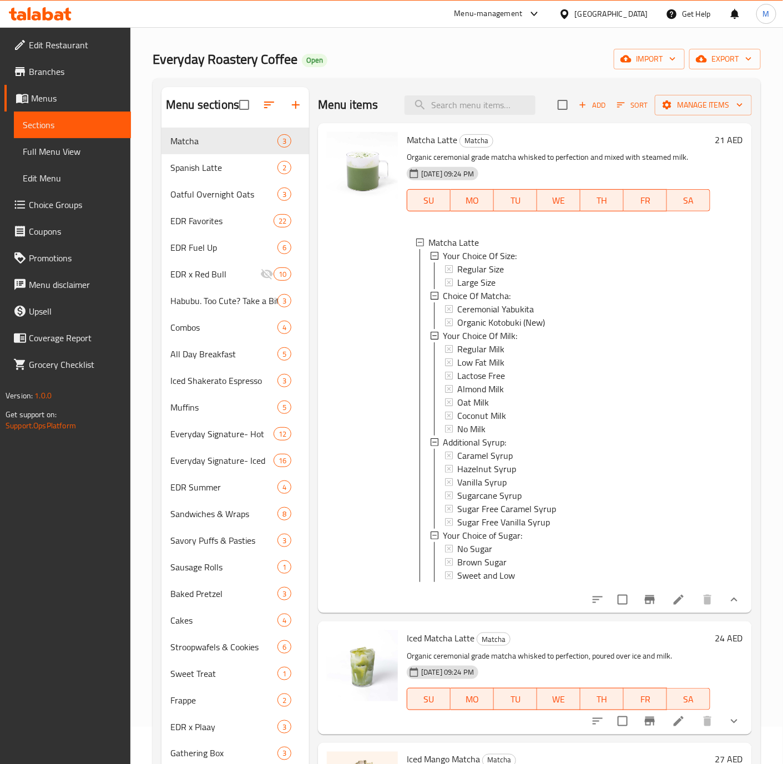
scroll to position [0, 0]
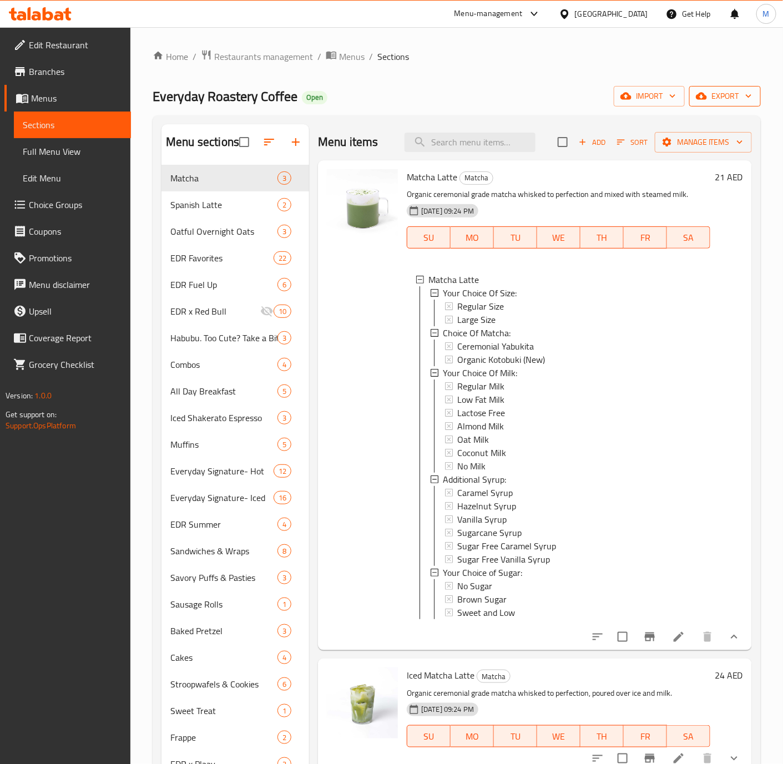
click at [724, 98] on span "export" at bounding box center [725, 96] width 54 height 14
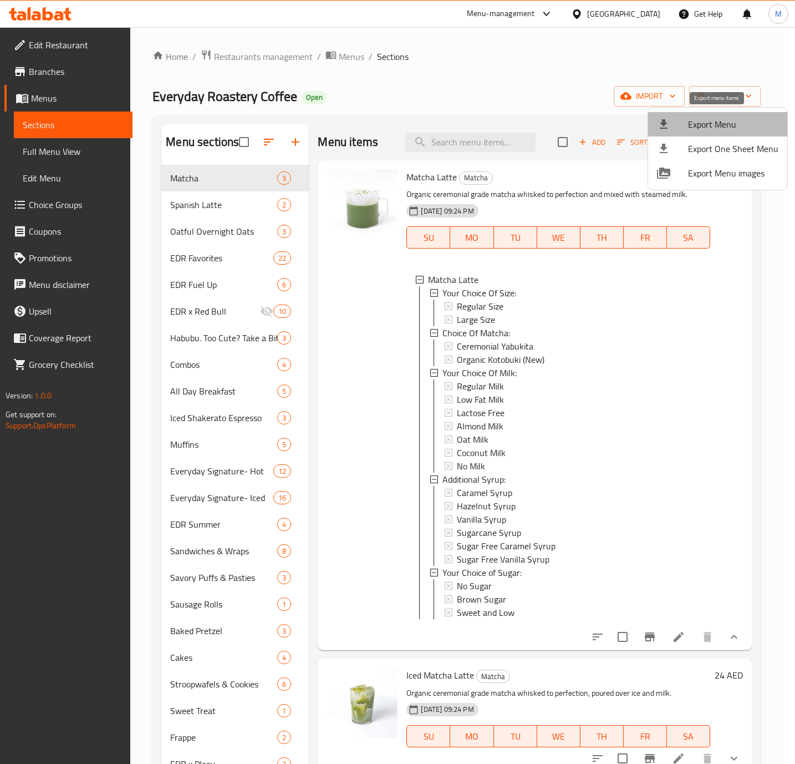
click at [722, 125] on span "Export Menu" at bounding box center [733, 124] width 90 height 13
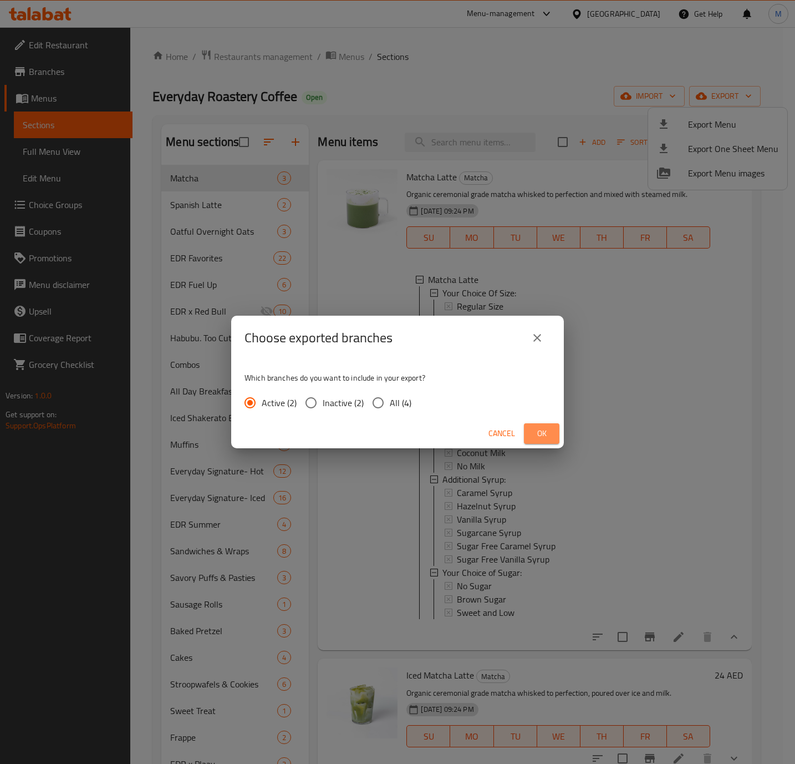
click at [543, 435] on span "Ok" at bounding box center [542, 434] width 18 height 14
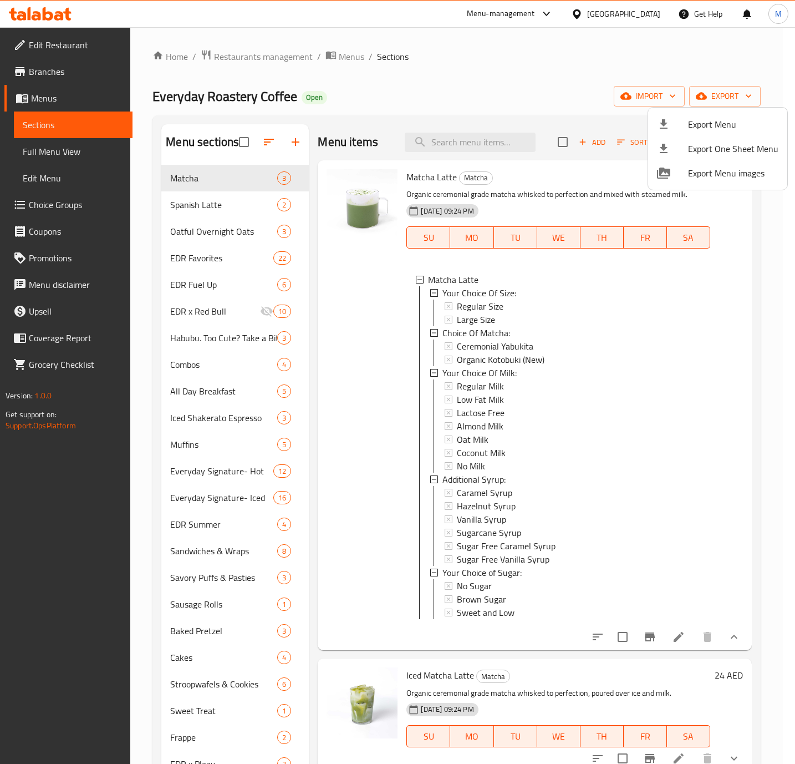
click at [789, 236] on div at bounding box center [397, 382] width 795 height 764
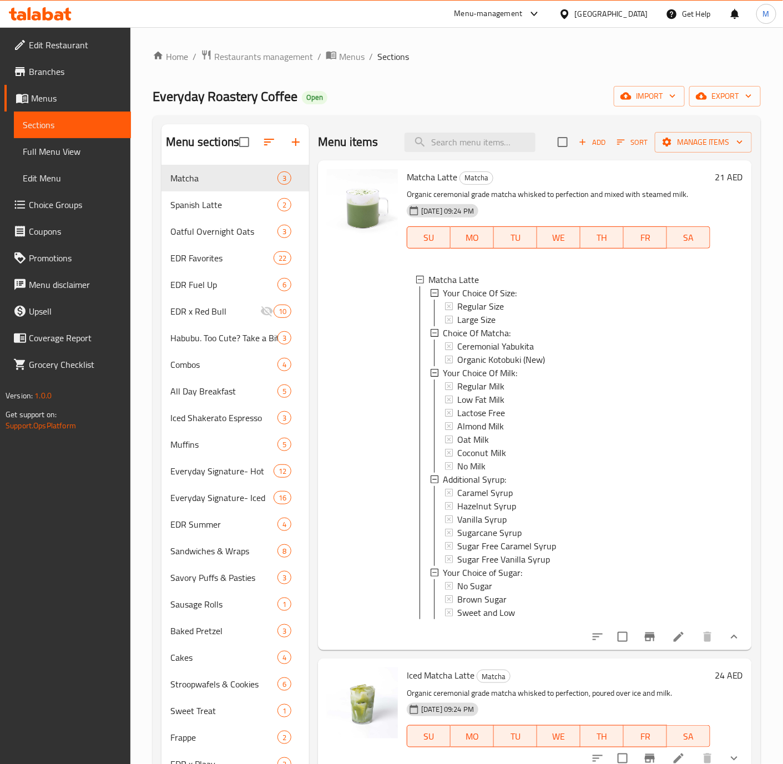
scroll to position [181, 0]
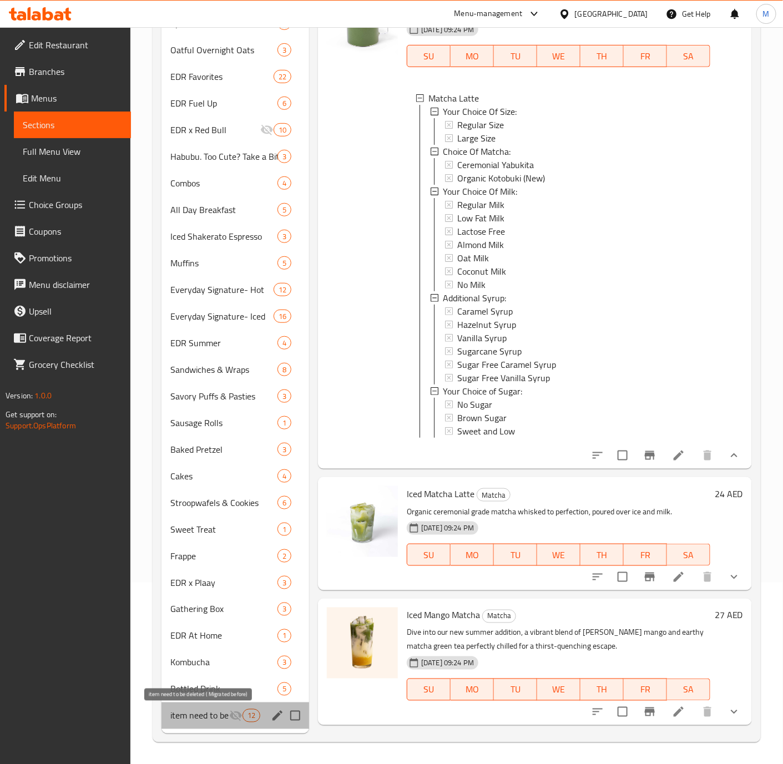
click at [217, 719] on span "item need to be deleted ( Migrated before)" at bounding box center [199, 715] width 59 height 13
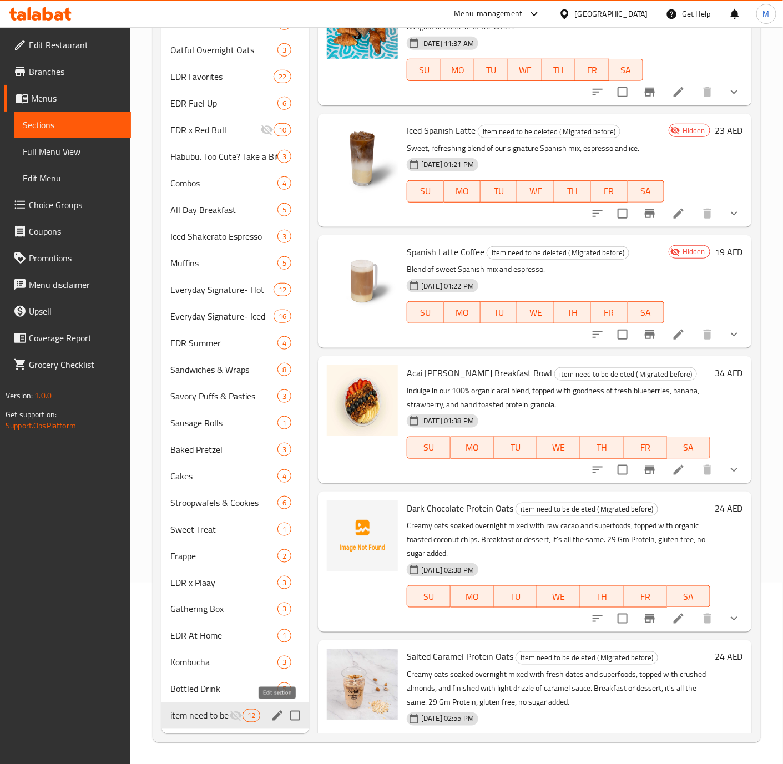
click at [276, 716] on icon "edit" at bounding box center [277, 716] width 10 height 10
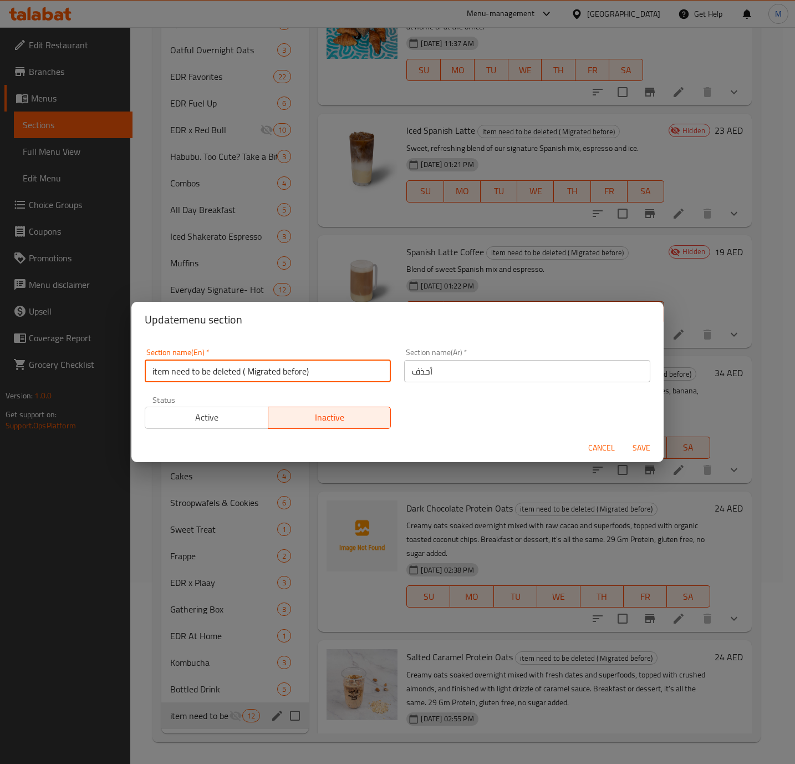
click at [325, 371] on input "item need to be deleted ( Migrated before)" at bounding box center [268, 371] width 246 height 22
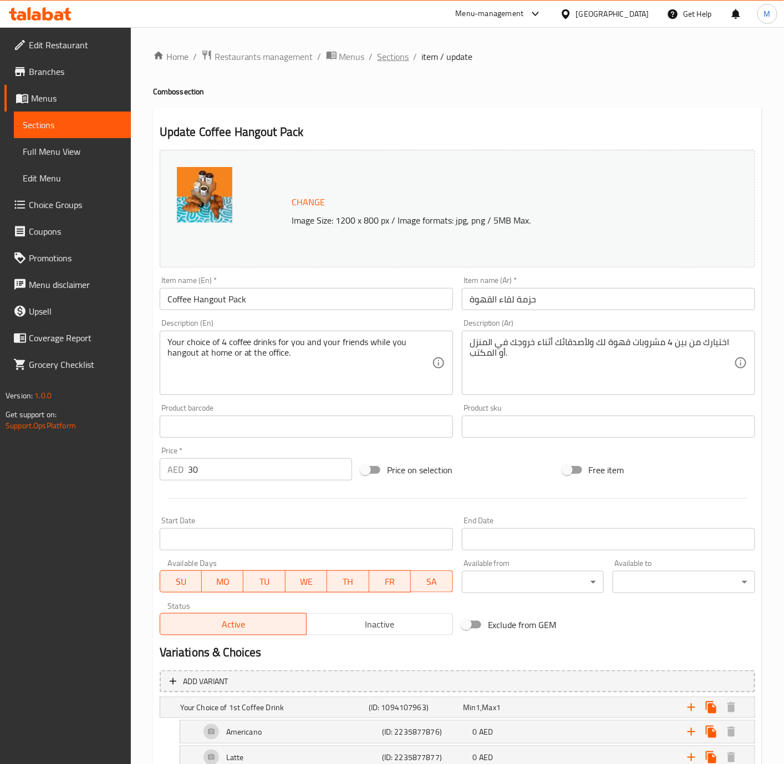
click at [393, 55] on span "Sections" at bounding box center [394, 56] width 32 height 13
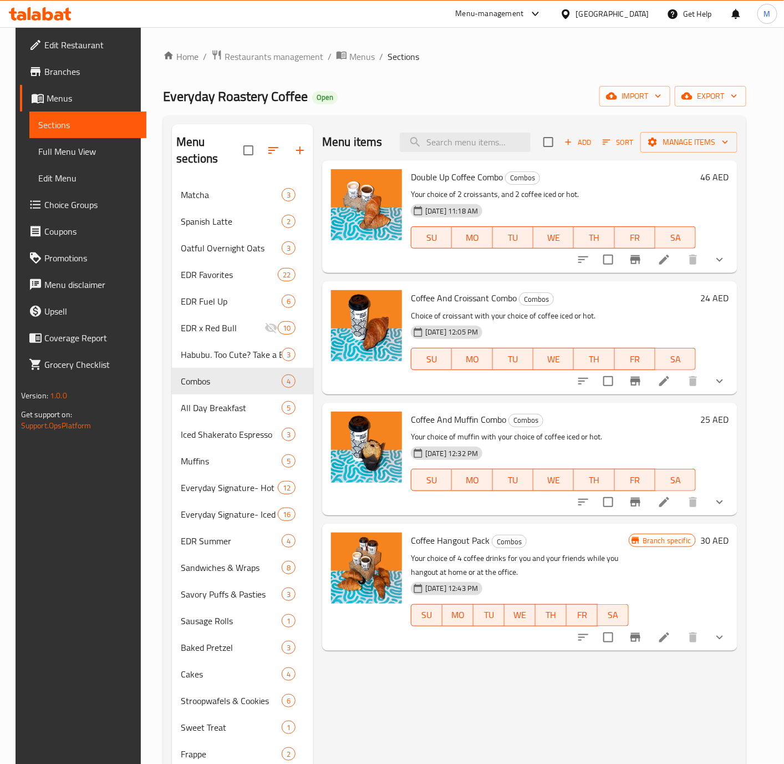
scroll to position [181, 0]
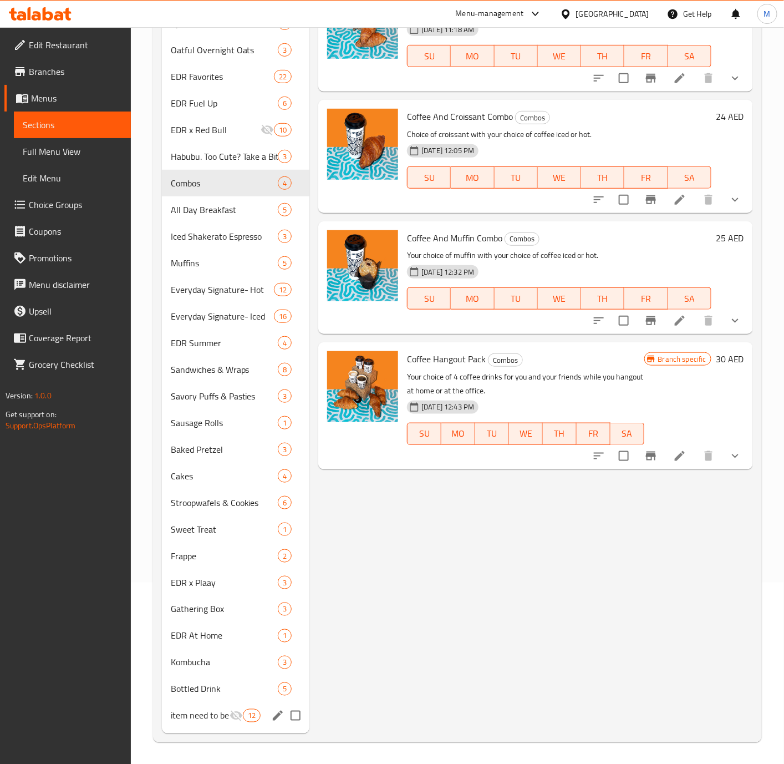
click at [227, 711] on span "item need to be deleted ( Migrated before)" at bounding box center [200, 715] width 59 height 13
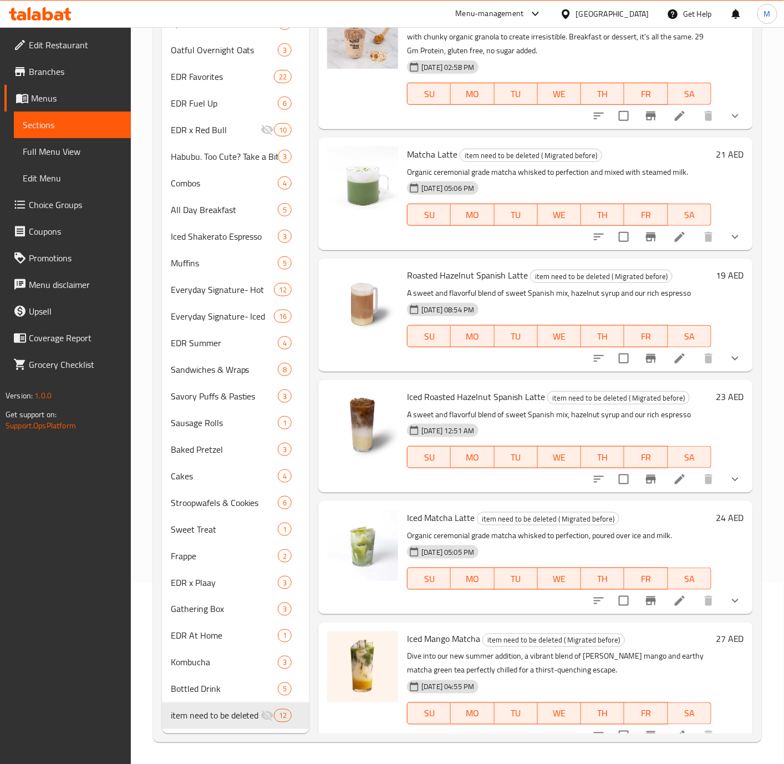
scroll to position [816, 0]
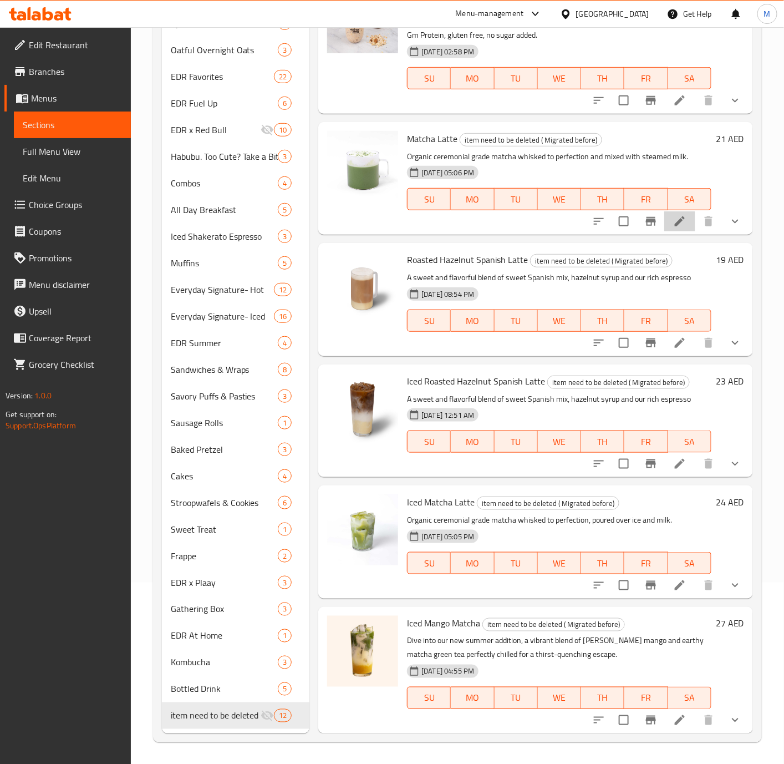
click at [665, 228] on li at bounding box center [680, 221] width 31 height 20
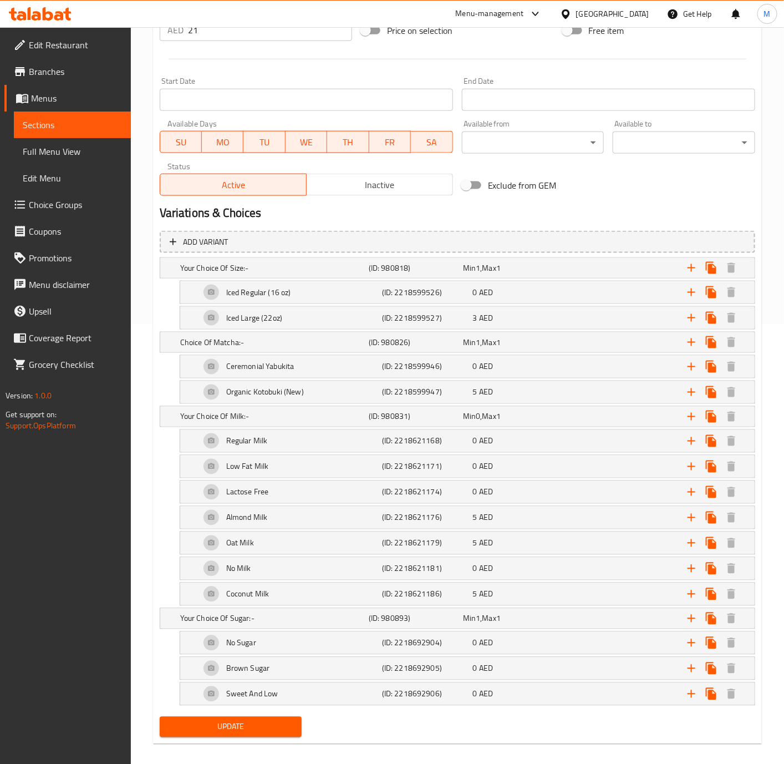
scroll to position [442, 0]
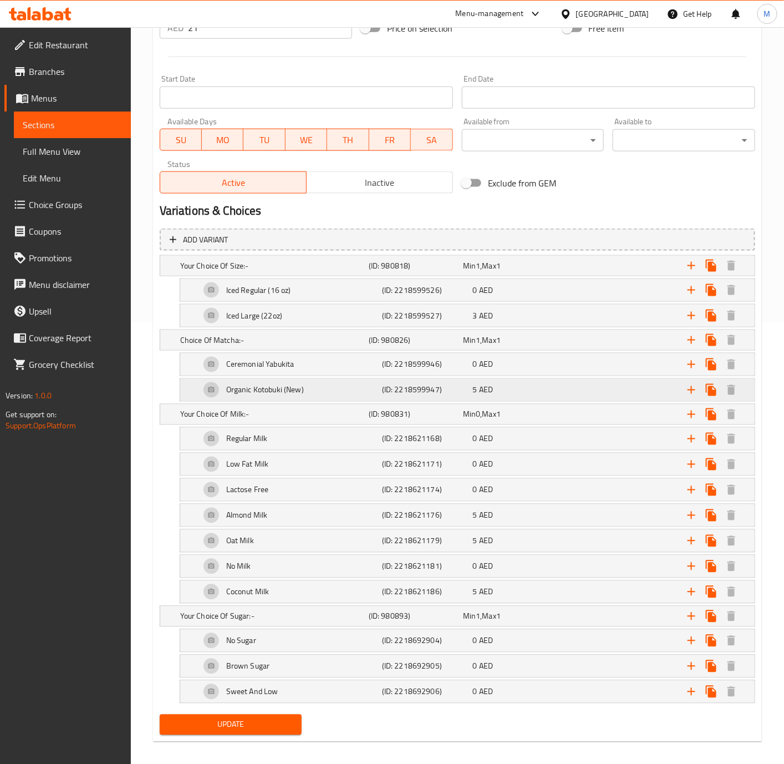
click at [291, 296] on h5 "Organic Kotobuki (New)" at bounding box center [258, 290] width 65 height 11
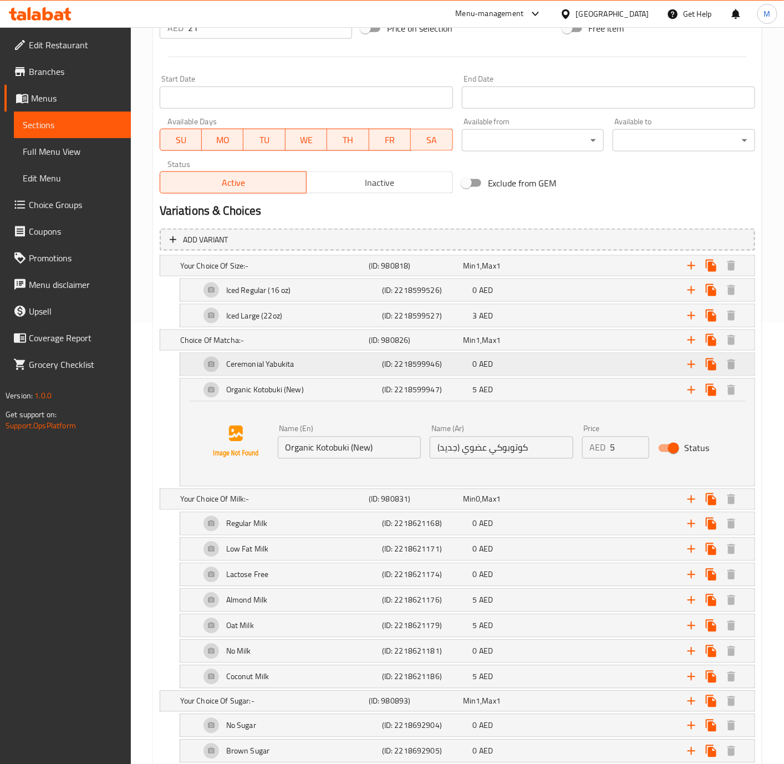
click at [295, 273] on div "Ceremonial Yabukita" at bounding box center [272, 266] width 189 height 16
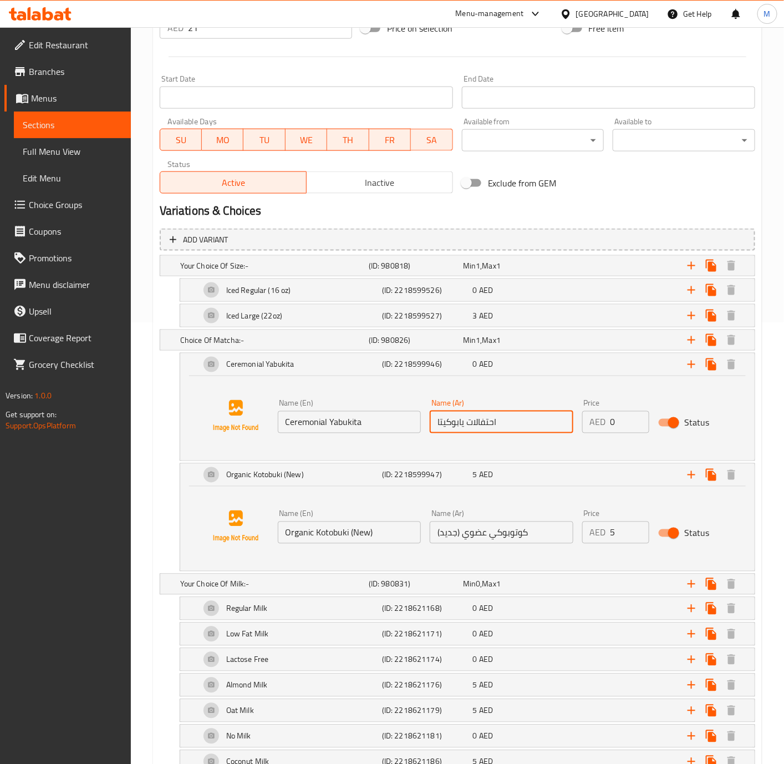
click at [506, 427] on input "احتفالات يابوكيتا" at bounding box center [502, 422] width 144 height 22
click at [543, 530] on input "كوتوبوكي عضوي (جديد)" at bounding box center [502, 532] width 144 height 22
click at [317, 271] on h5 "Choice Of Matcha:-" at bounding box center [272, 265] width 184 height 11
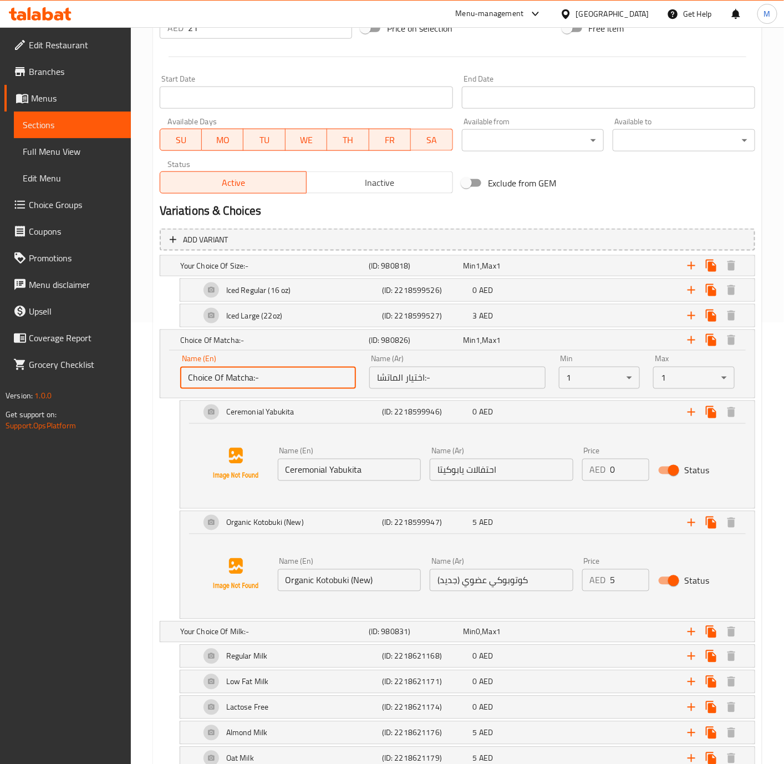
drag, startPoint x: 252, startPoint y: 379, endPoint x: 187, endPoint y: 381, distance: 64.9
click at [187, 381] on input "Choice Of Matcha:-" at bounding box center [268, 378] width 176 height 22
click at [566, 201] on div "Variations & Choices" at bounding box center [457, 211] width 605 height 26
